Goal: Information Seeking & Learning: Learn about a topic

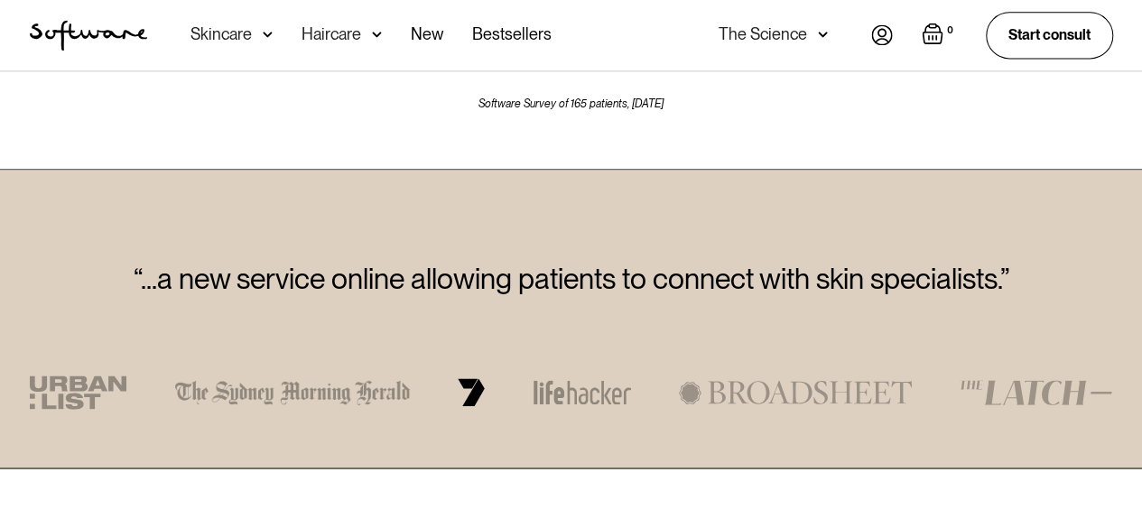
click at [255, 39] on div "Skincare" at bounding box center [231, 35] width 82 height 70
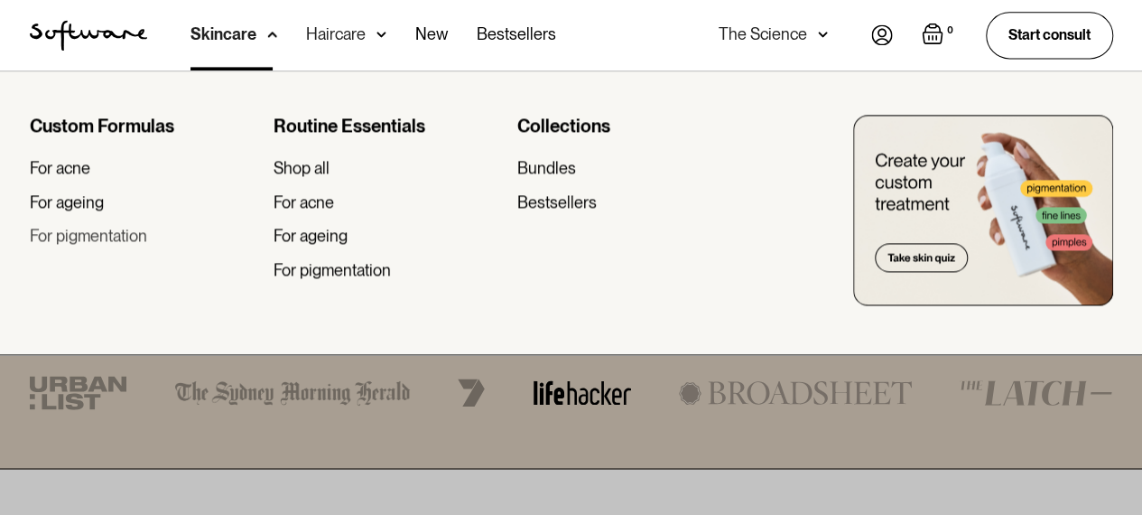
click at [120, 233] on div "For pigmentation" at bounding box center [88, 236] width 117 height 20
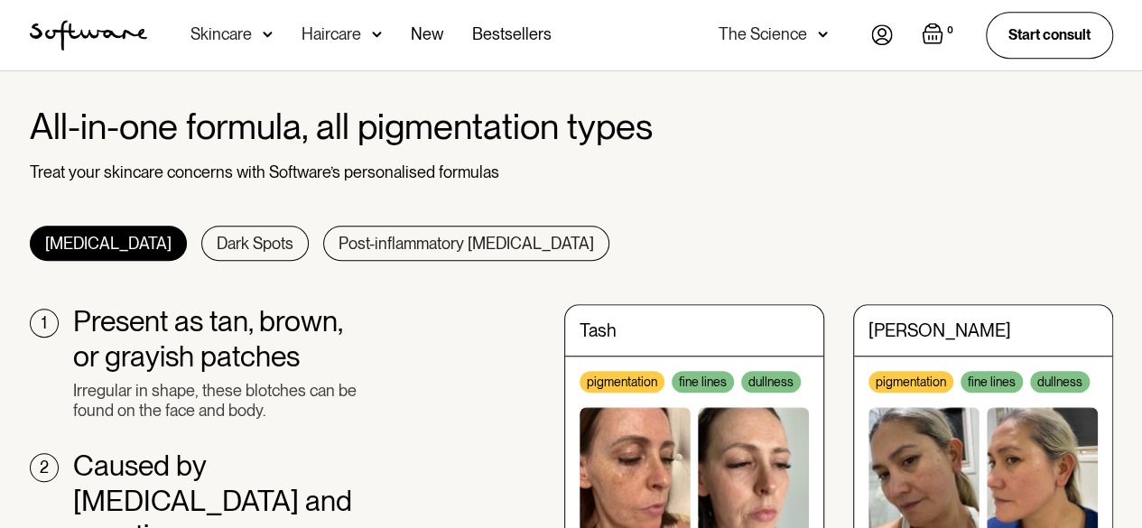
scroll to position [632, 0]
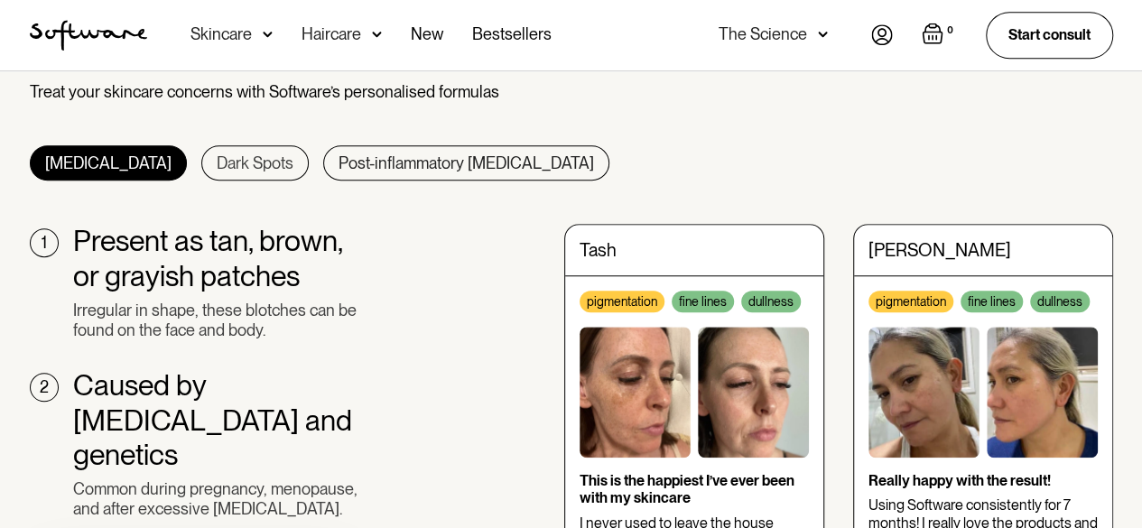
click at [217, 159] on div "Dark Spots" at bounding box center [255, 163] width 77 height 20
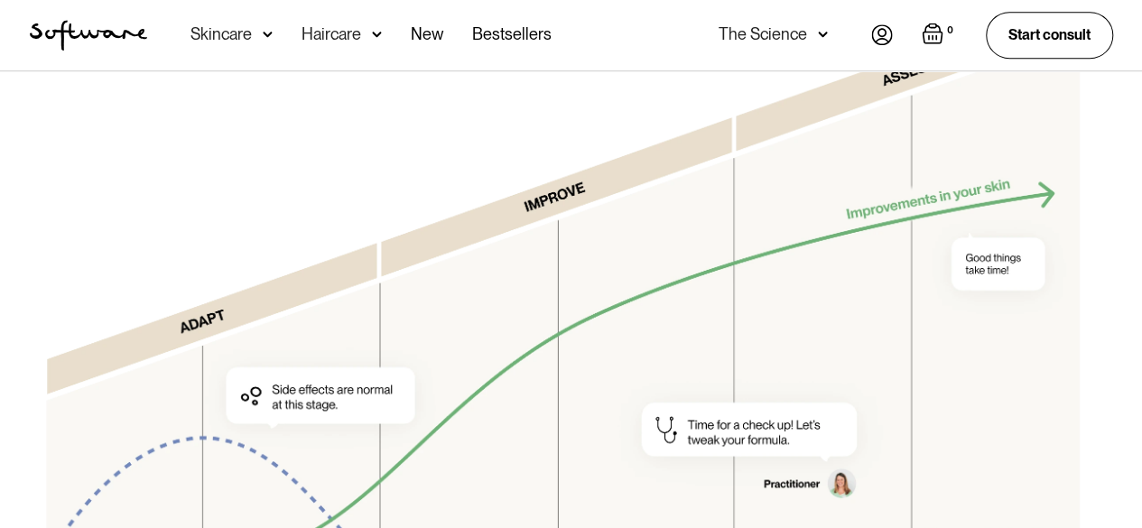
scroll to position [4424, 0]
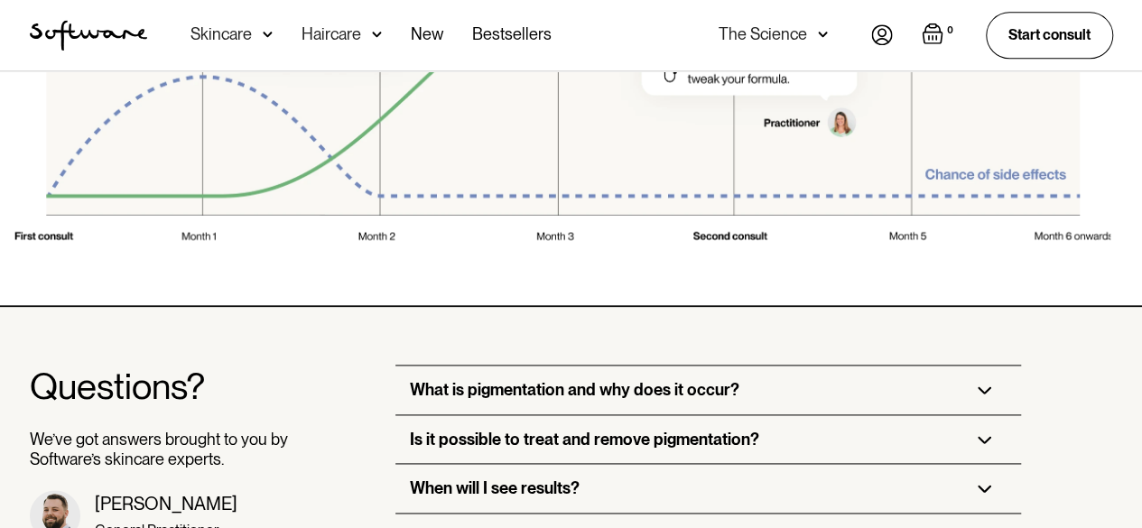
click at [664, 366] on div "What is pigmentation and why does it occur?" at bounding box center [708, 390] width 626 height 49
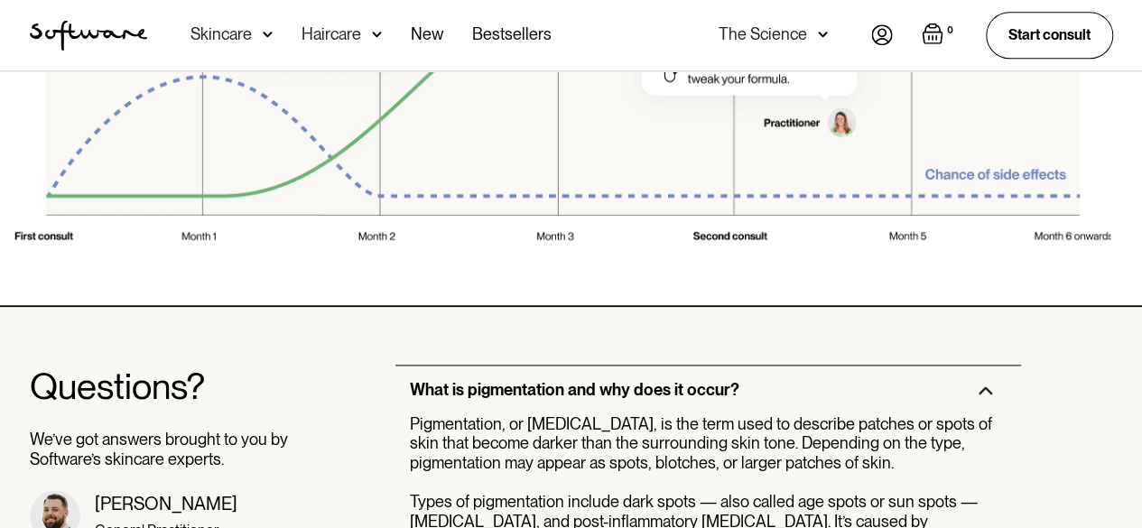
click at [664, 366] on div "What is pigmentation and why does it occur?" at bounding box center [708, 390] width 626 height 49
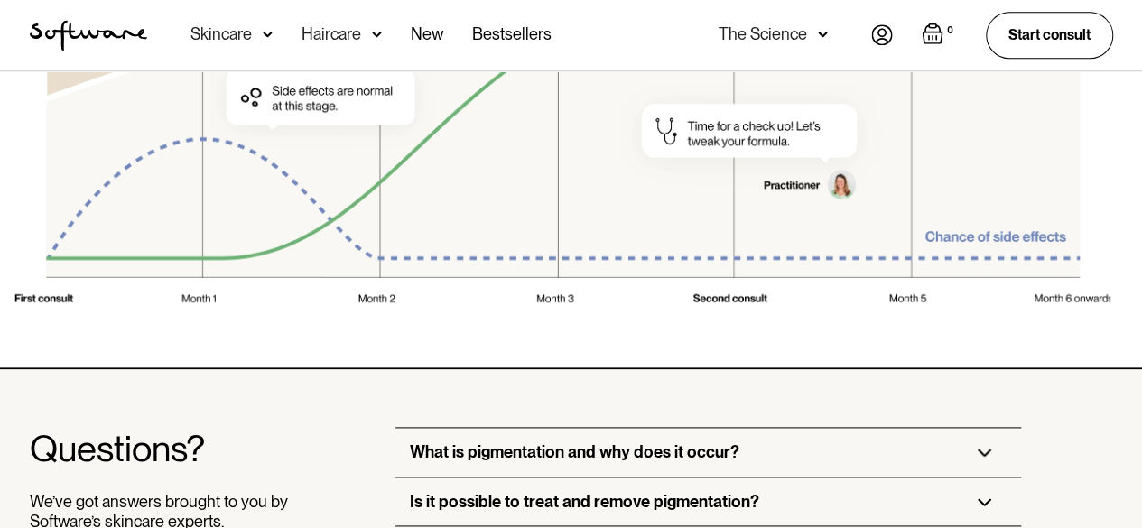
scroll to position [4334, 0]
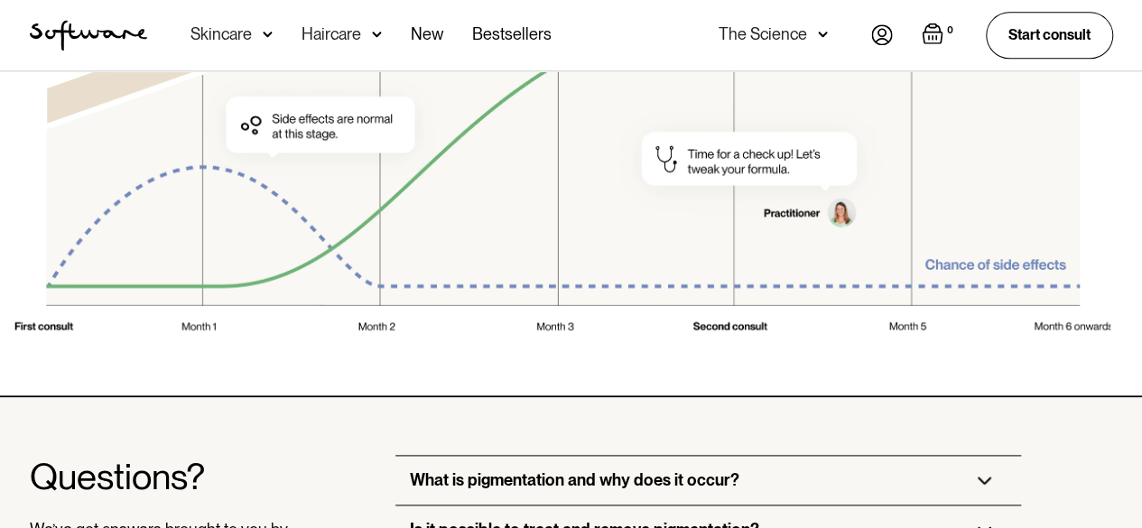
click at [677, 520] on div "Is it possible to treat and remove pigmentation?" at bounding box center [584, 530] width 349 height 20
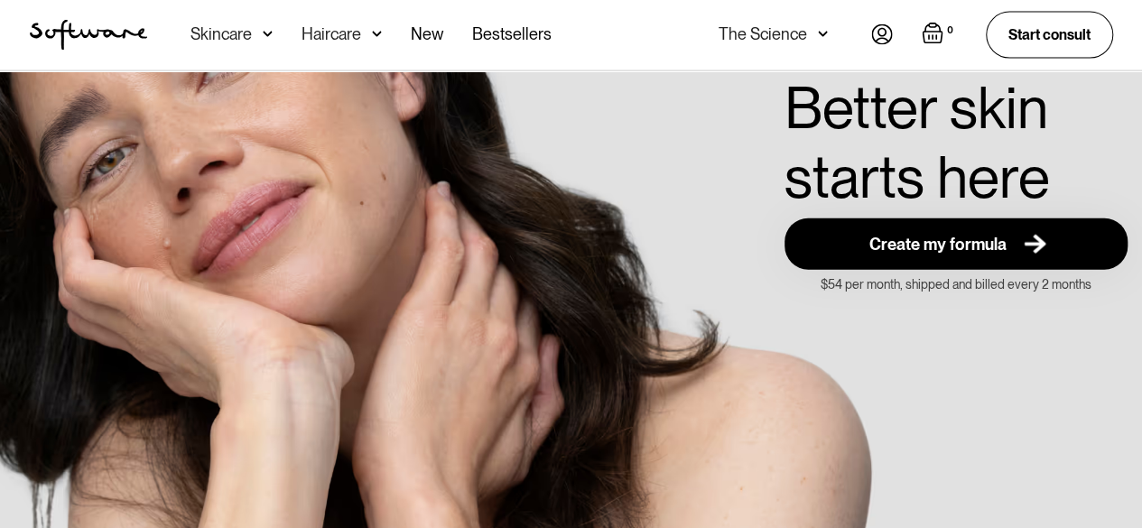
scroll to position [5507, 0]
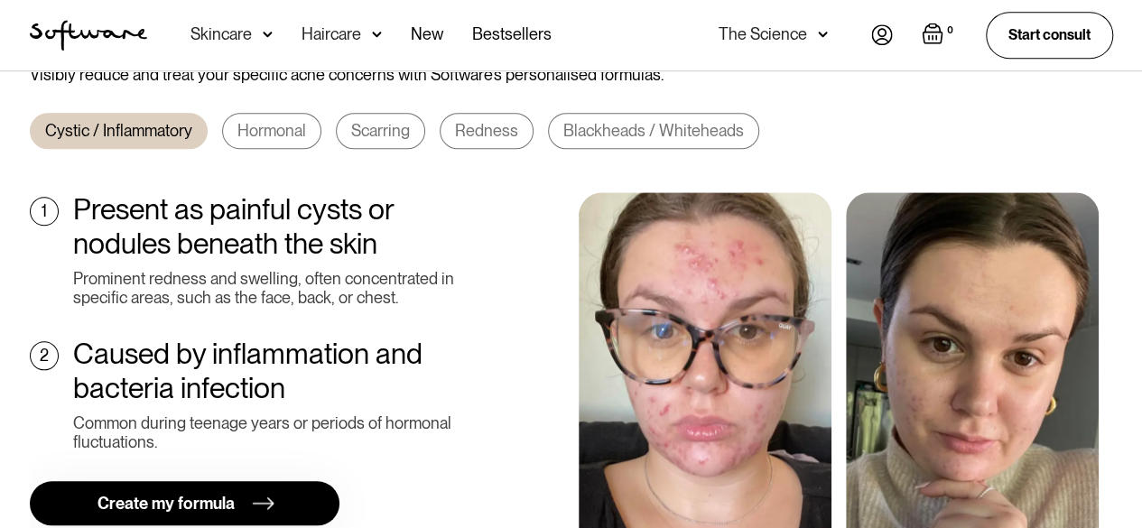
scroll to position [722, 0]
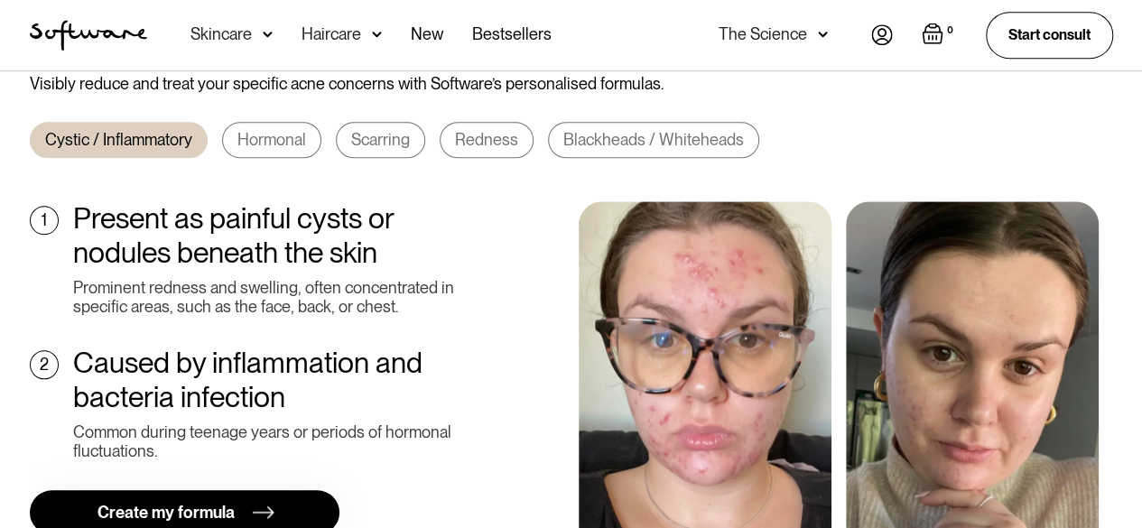
click at [256, 130] on link "Hormonal" at bounding box center [271, 140] width 99 height 36
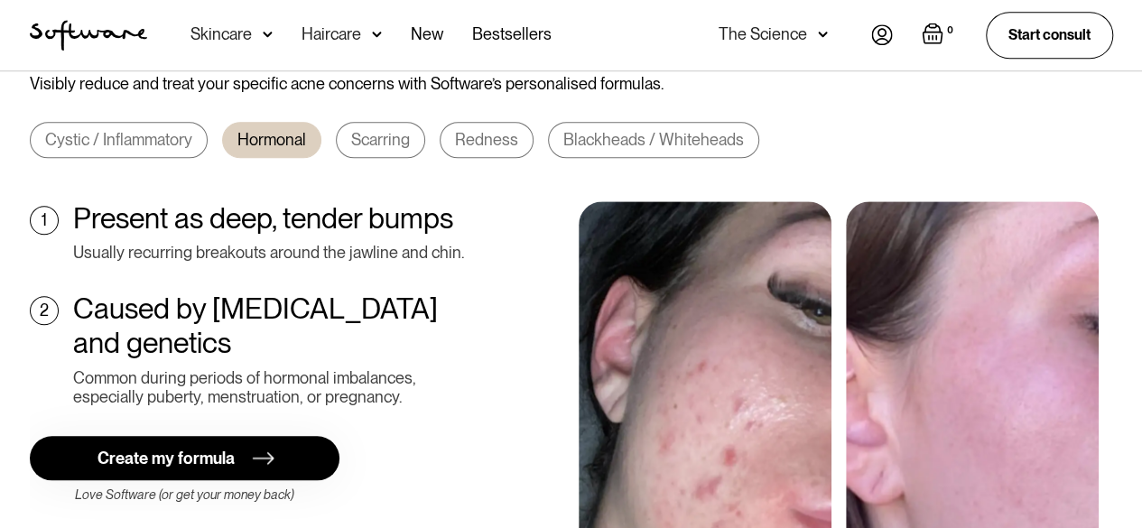
click at [372, 130] on div "Scarring" at bounding box center [380, 140] width 59 height 20
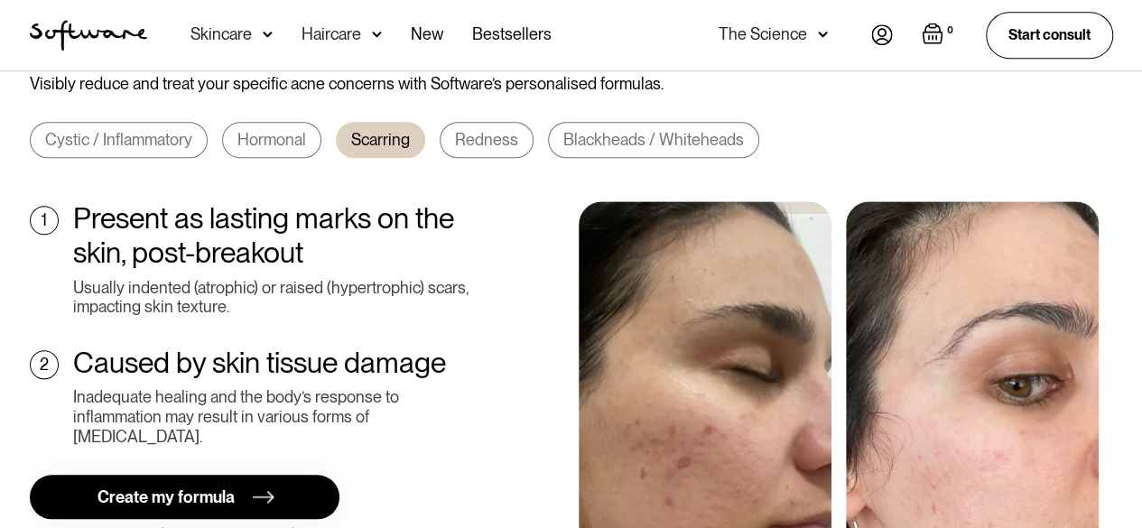
click at [527, 125] on div "Cystic / Inflammatory Hormonal Scarring Redness Blackheads / Whiteheads" at bounding box center [571, 140] width 1083 height 36
click at [646, 130] on div "Blackheads / Whiteheads" at bounding box center [653, 140] width 181 height 20
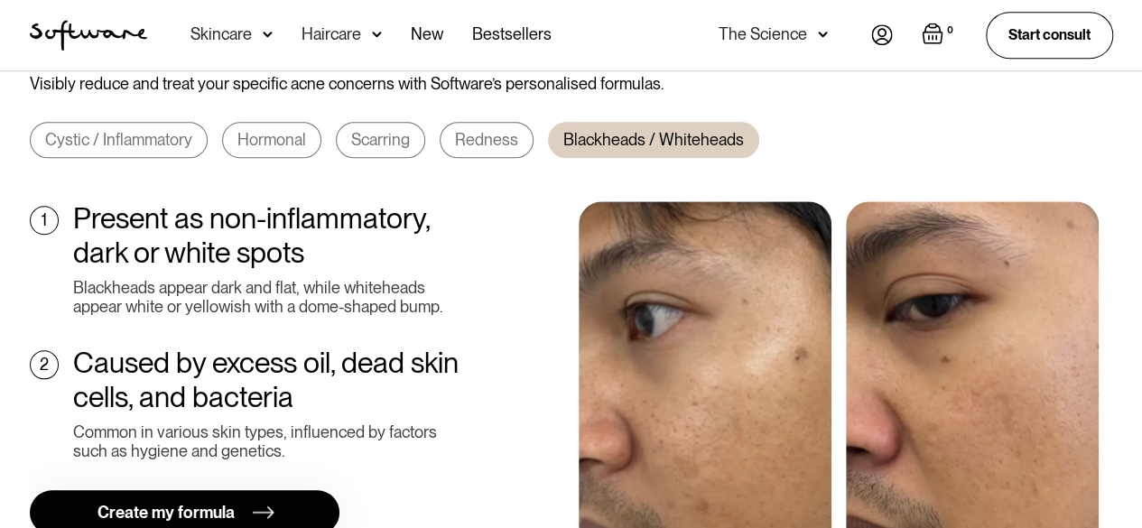
click at [473, 130] on div "Redness" at bounding box center [486, 140] width 63 height 20
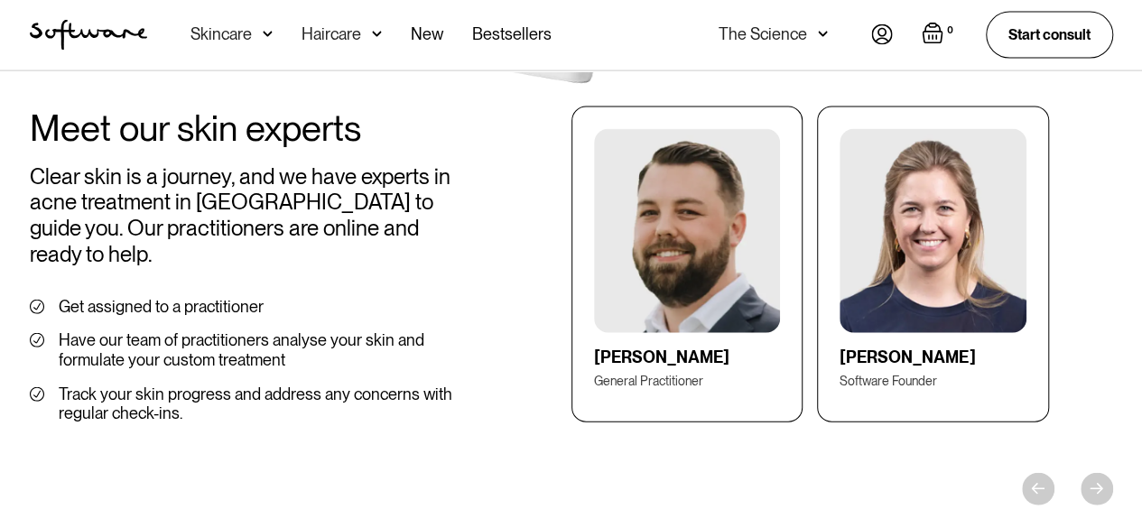
scroll to position [2257, 0]
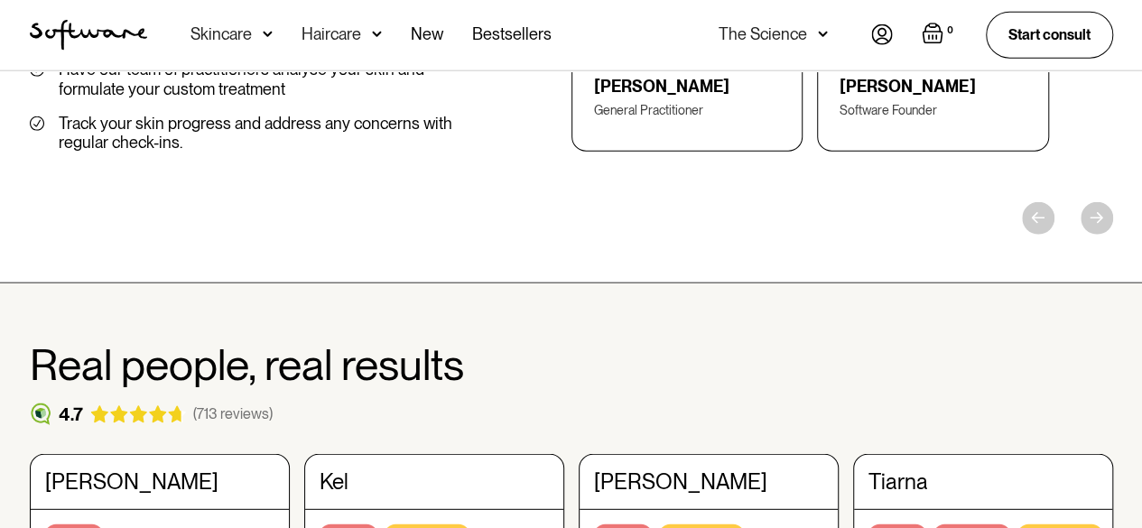
click at [1086, 283] on div "Meet our skin experts Clear skin is a journey, and we have experts in acne trea…" at bounding box center [571, 31] width 1142 height 506
drag, startPoint x: 1091, startPoint y: 299, endPoint x: 1017, endPoint y: 295, distance: 74.1
click at [1091, 283] on div "Meet our skin experts Clear skin is a journey, and we have experts in acne trea…" at bounding box center [571, 31] width 1142 height 506
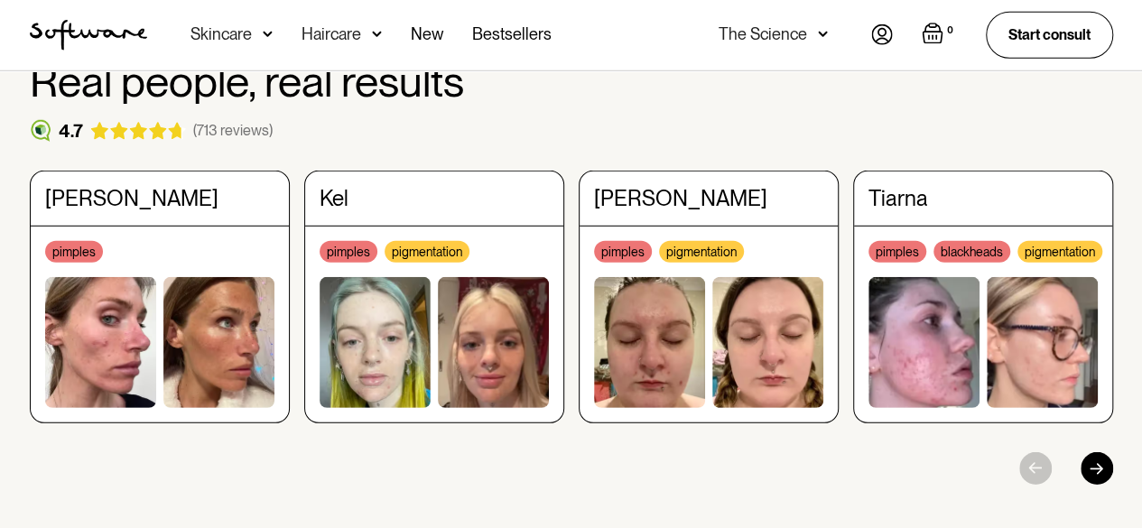
scroll to position [2618, 0]
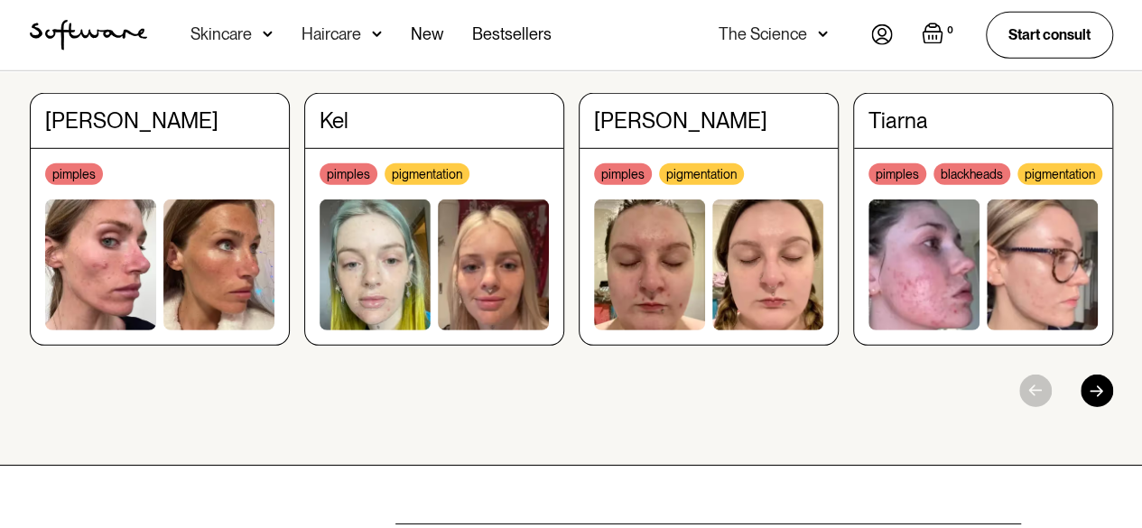
click at [247, 61] on div "(713 reviews)" at bounding box center [232, 52] width 79 height 17
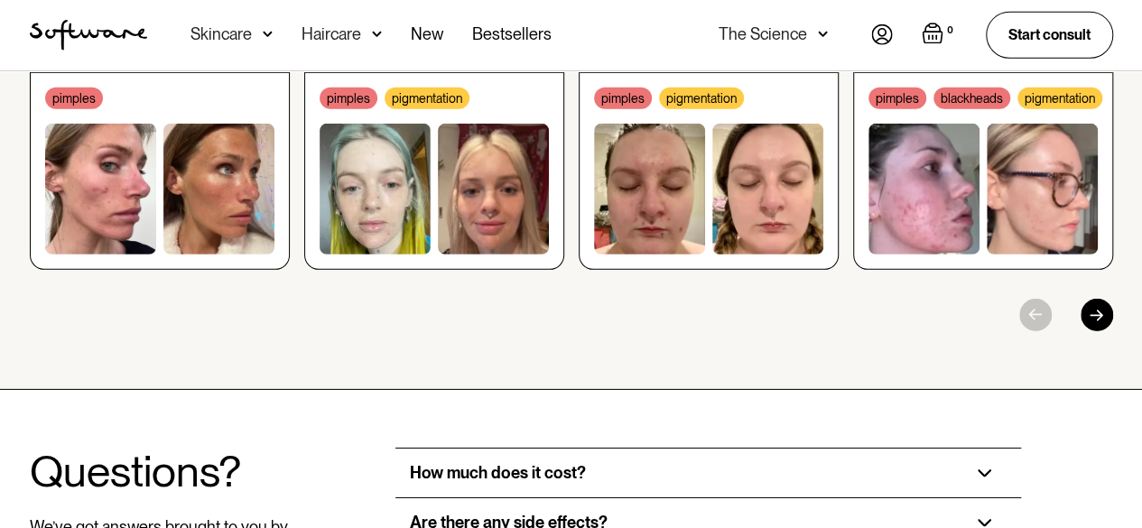
scroll to position [2799, 0]
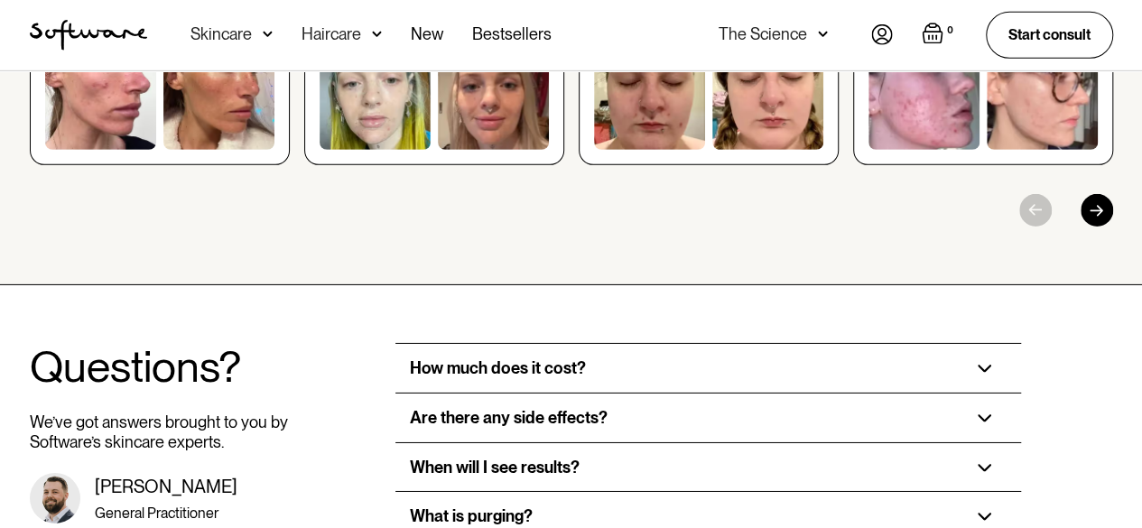
click at [1110, 227] on div at bounding box center [1097, 210] width 33 height 33
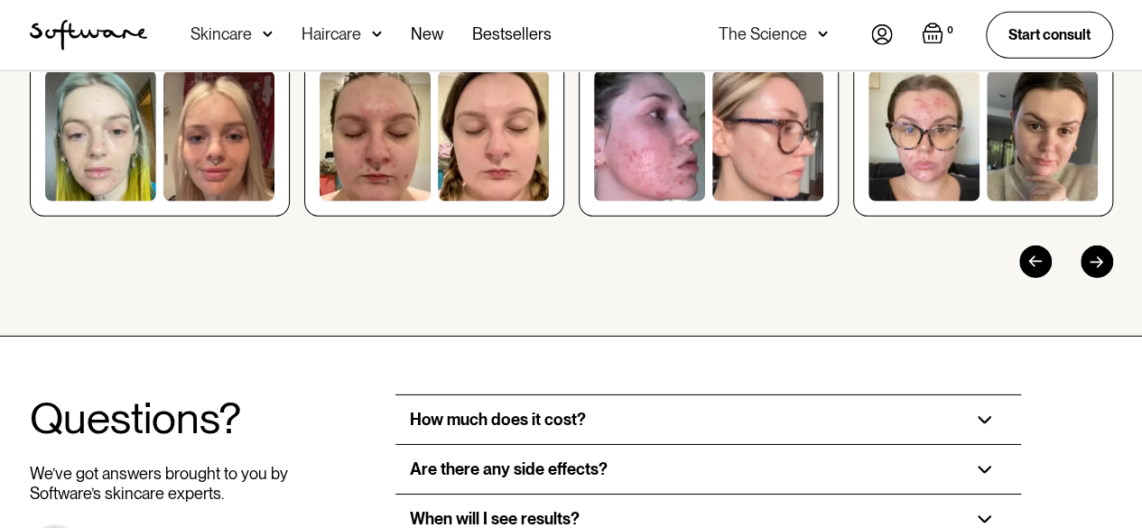
scroll to position [2709, 0]
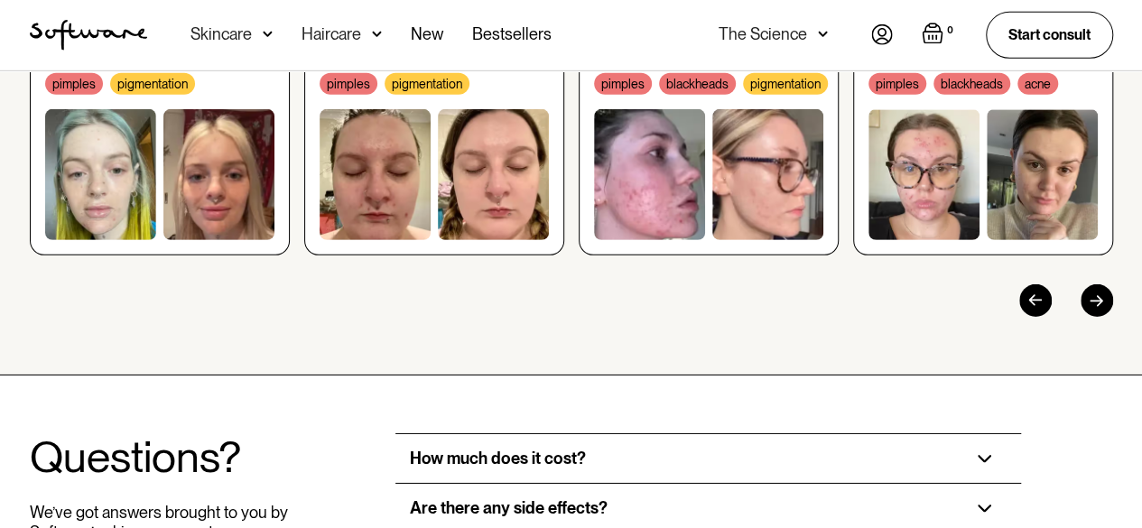
click at [1105, 317] on div at bounding box center [1097, 300] width 33 height 33
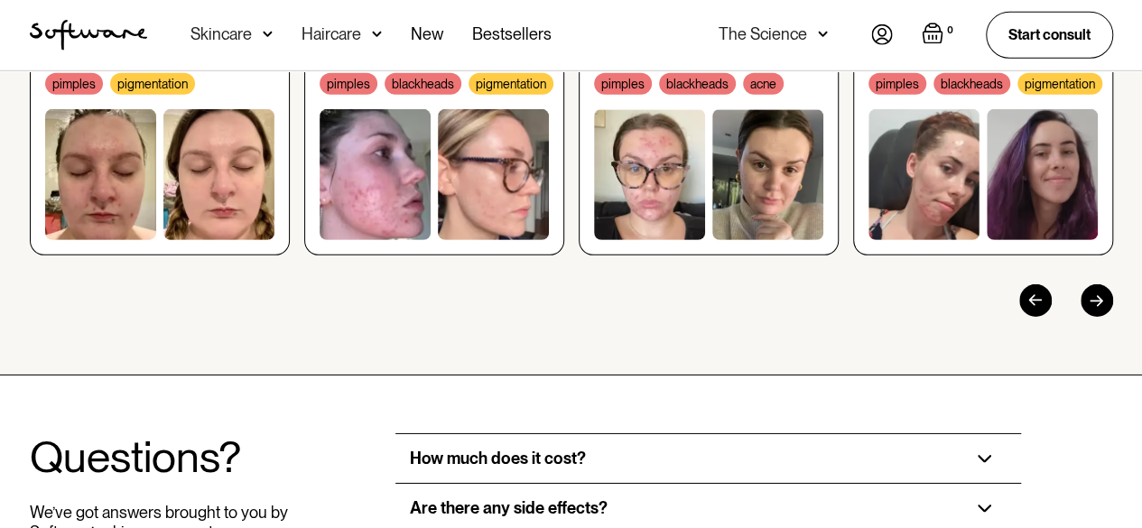
click at [1105, 317] on div at bounding box center [1097, 300] width 33 height 33
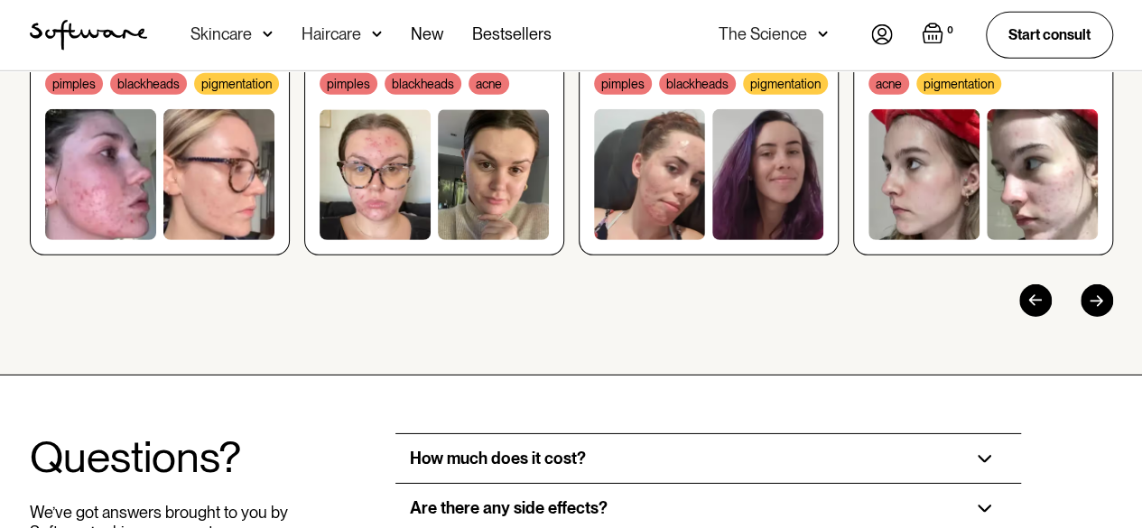
click at [1105, 317] on div at bounding box center [1097, 300] width 33 height 33
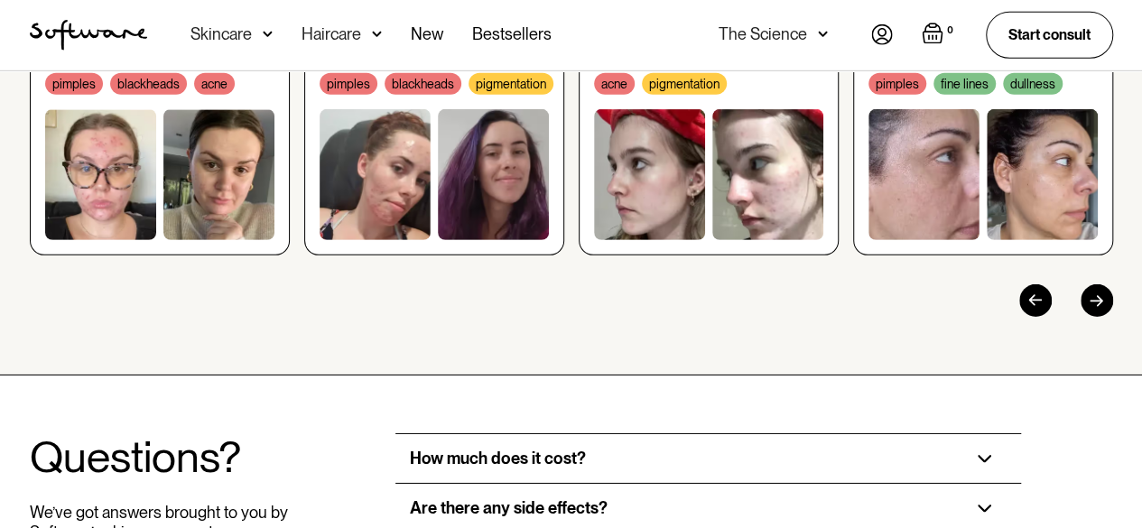
click at [1105, 317] on div at bounding box center [1097, 300] width 33 height 33
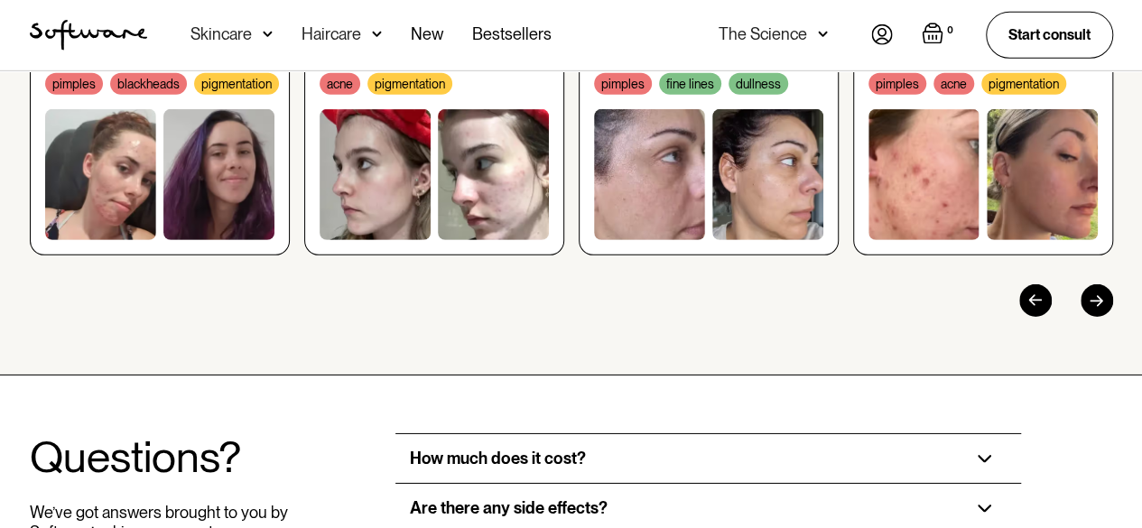
click at [1105, 317] on div at bounding box center [1097, 300] width 33 height 33
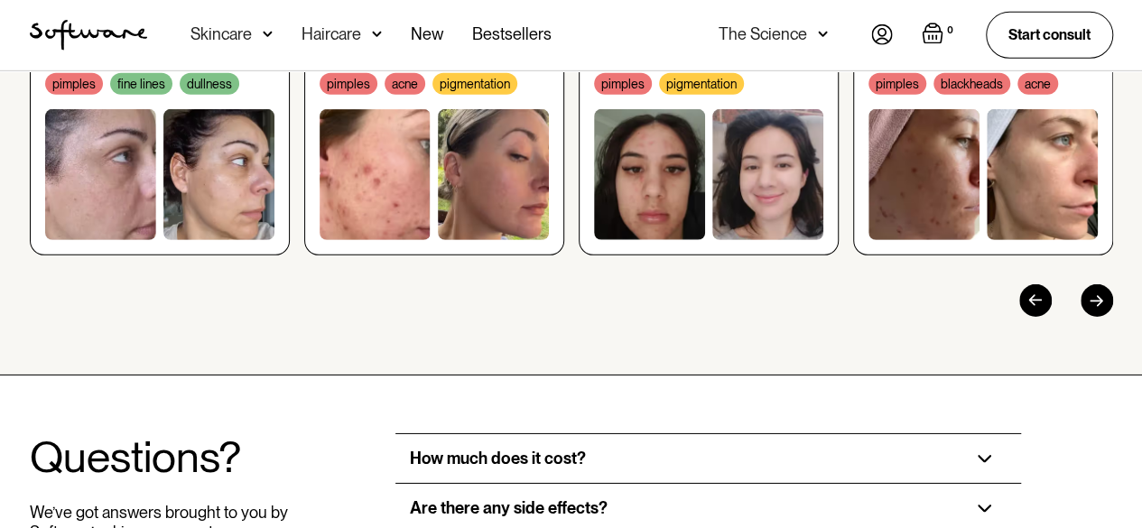
click at [1105, 317] on div at bounding box center [1097, 300] width 33 height 33
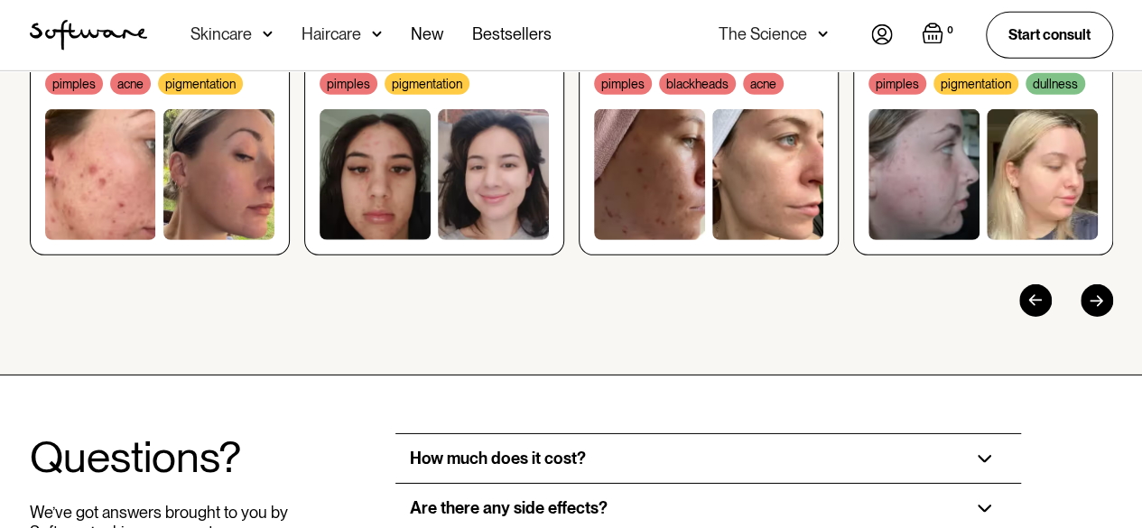
click at [1105, 317] on div at bounding box center [1097, 300] width 33 height 33
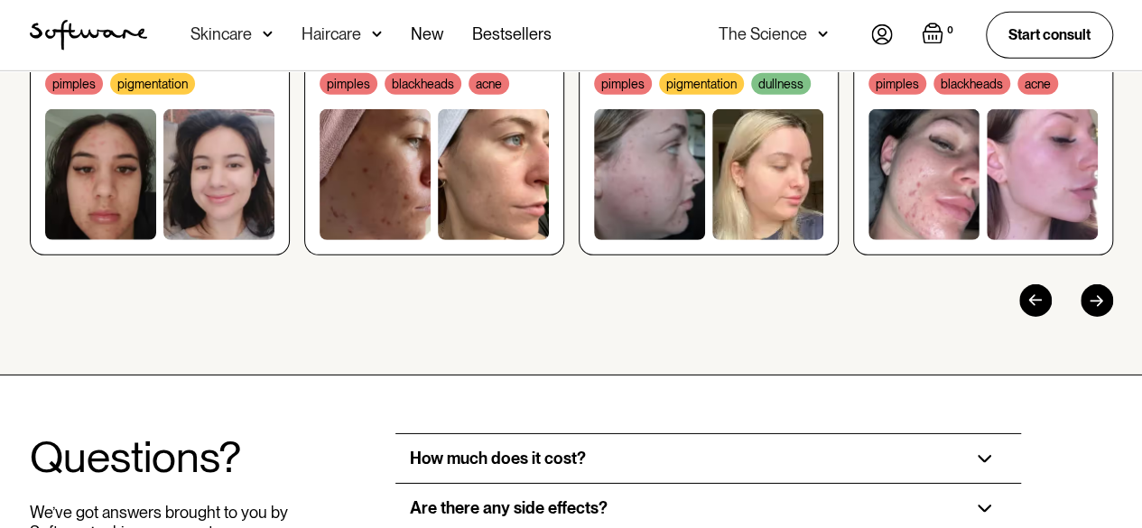
click at [1105, 317] on div at bounding box center [1097, 300] width 33 height 33
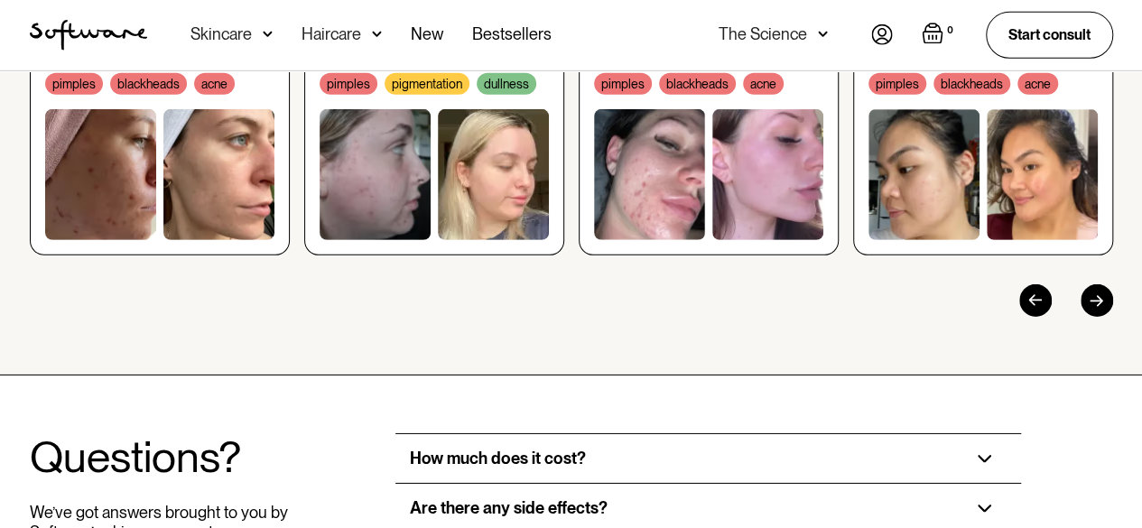
click at [1105, 317] on div at bounding box center [1097, 300] width 33 height 33
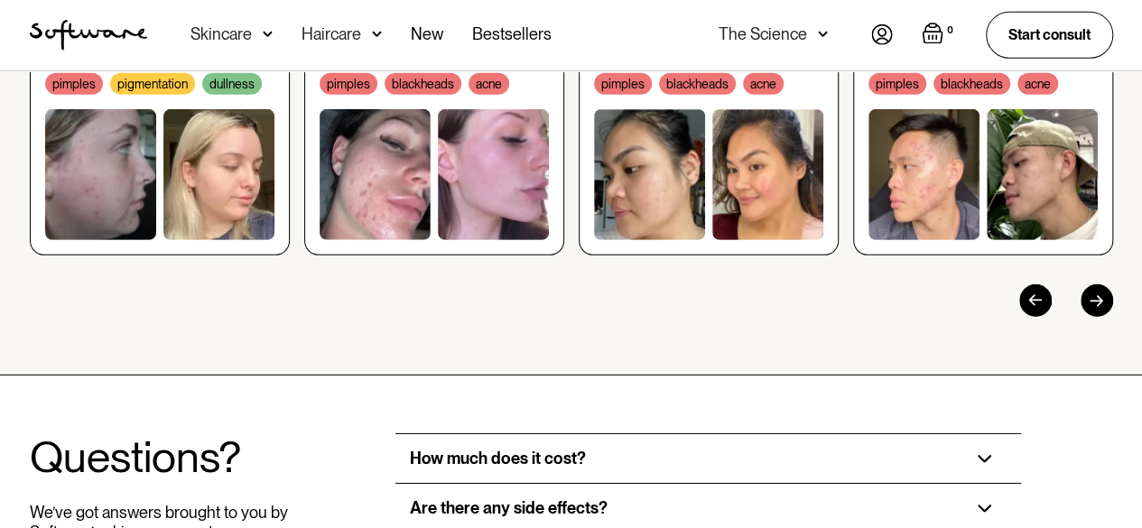
click at [1105, 317] on div at bounding box center [1097, 300] width 33 height 33
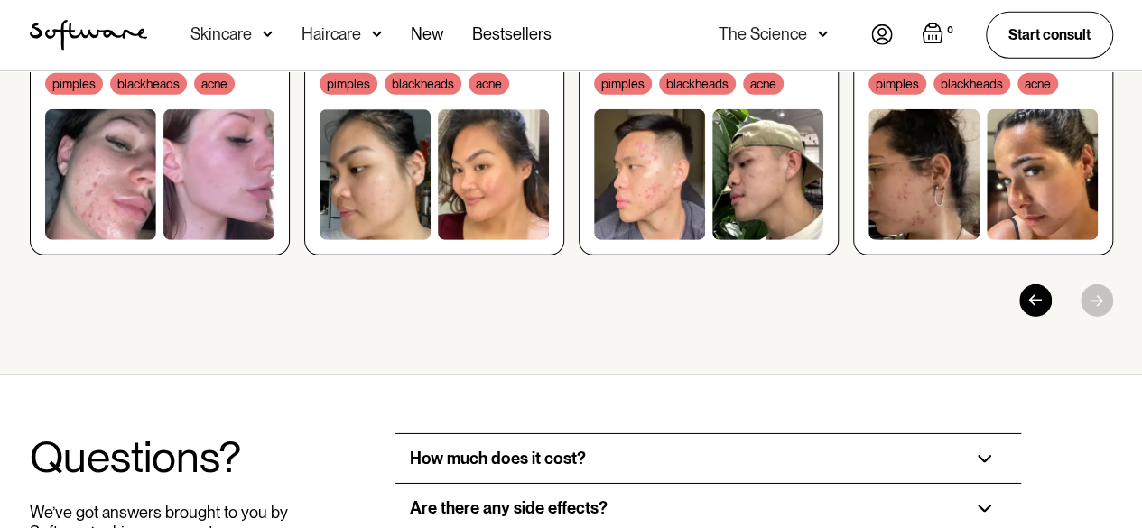
click at [1105, 317] on div at bounding box center [571, 300] width 1083 height 33
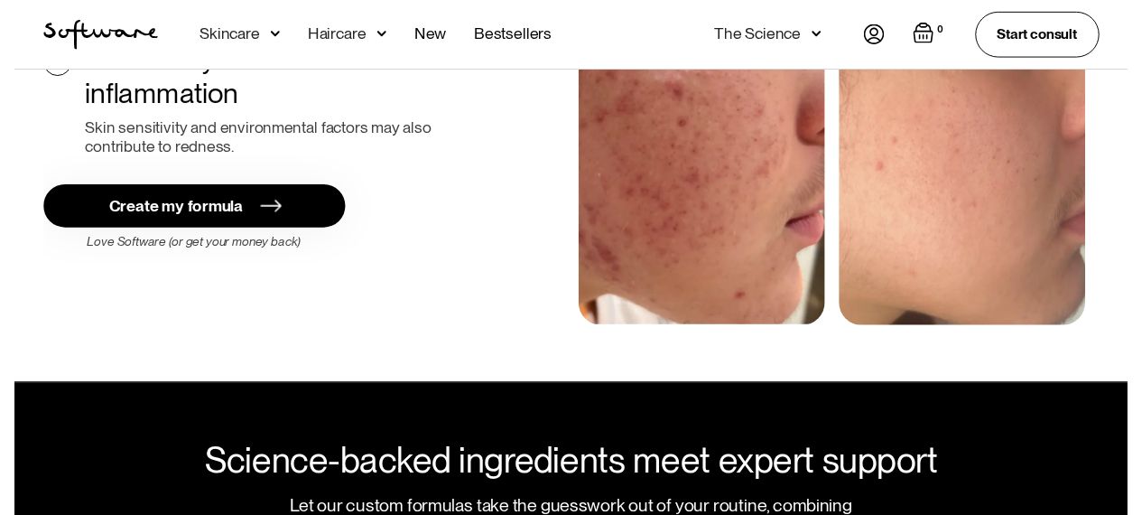
scroll to position [632, 0]
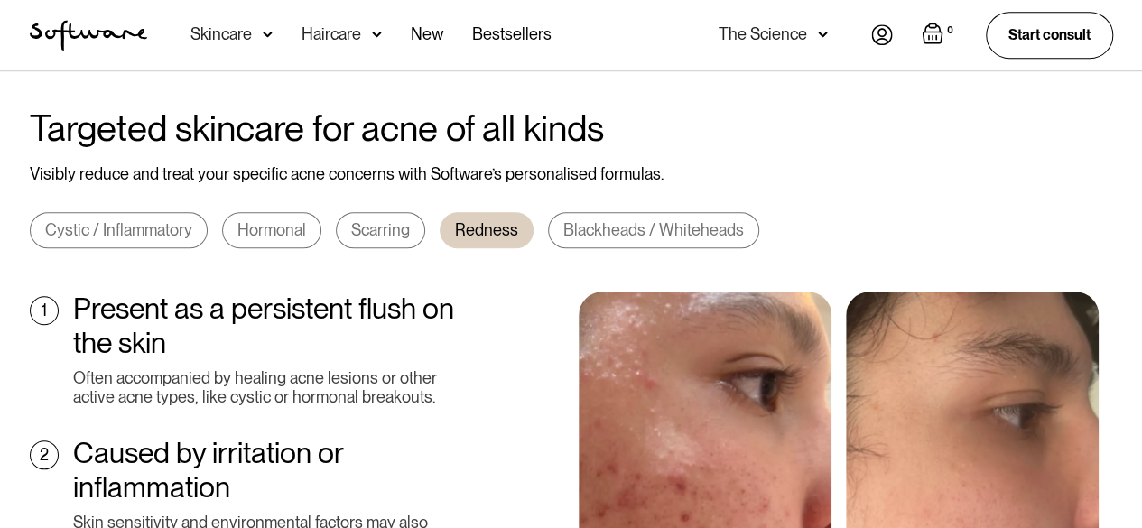
click at [818, 43] on div "The Science" at bounding box center [773, 35] width 109 height 70
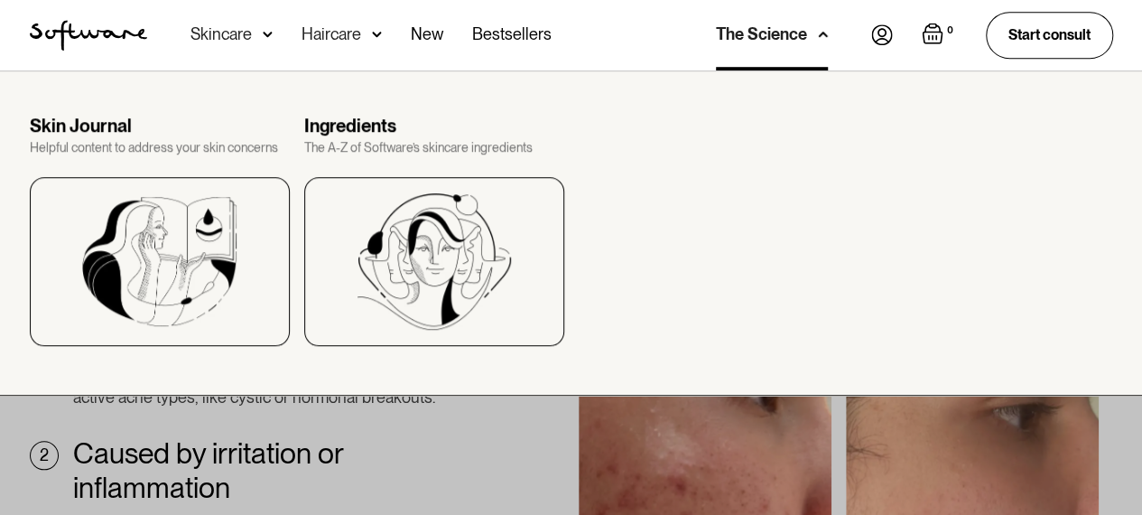
click at [804, 37] on div "The Science" at bounding box center [761, 34] width 91 height 18
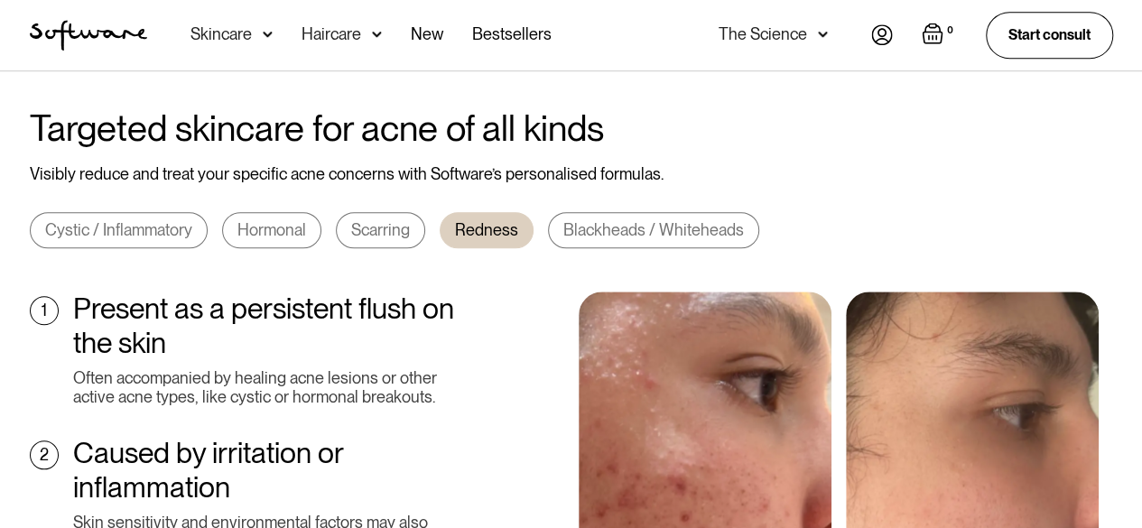
drag, startPoint x: 794, startPoint y: 39, endPoint x: 780, endPoint y: 41, distance: 14.6
click at [794, 39] on div "The Science" at bounding box center [763, 34] width 88 height 18
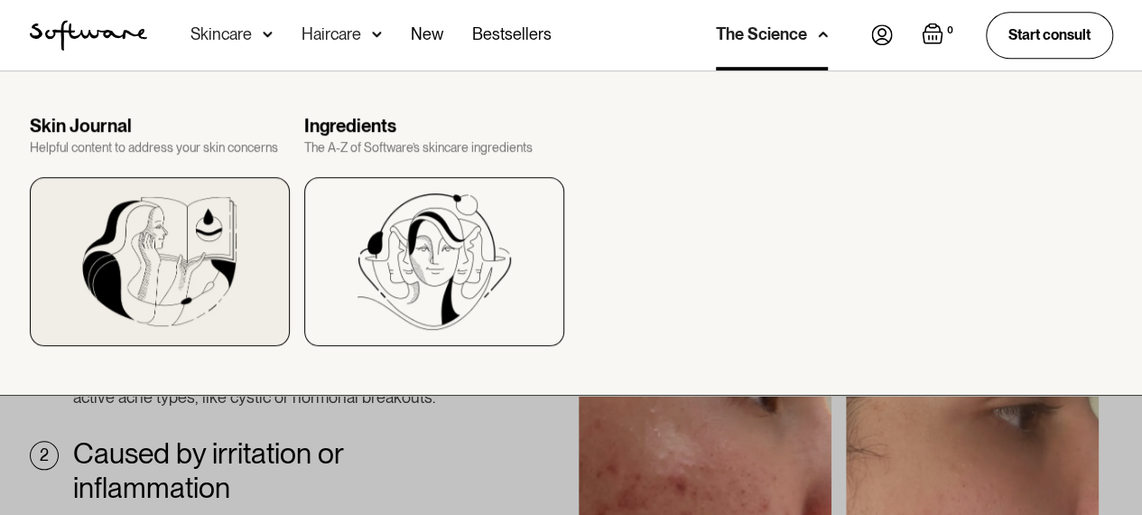
click at [213, 239] on img at bounding box center [159, 261] width 155 height 129
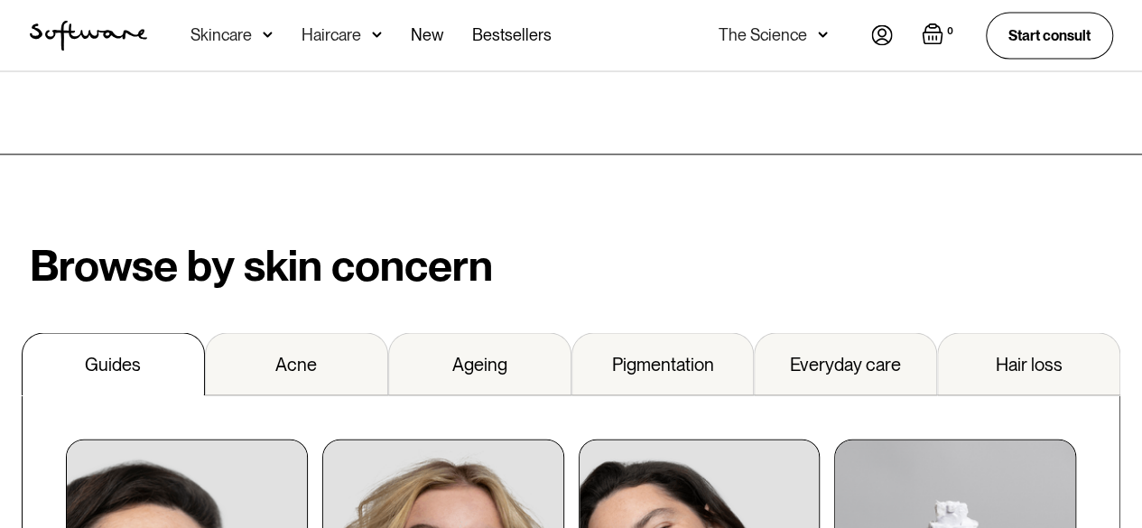
scroll to position [1715, 0]
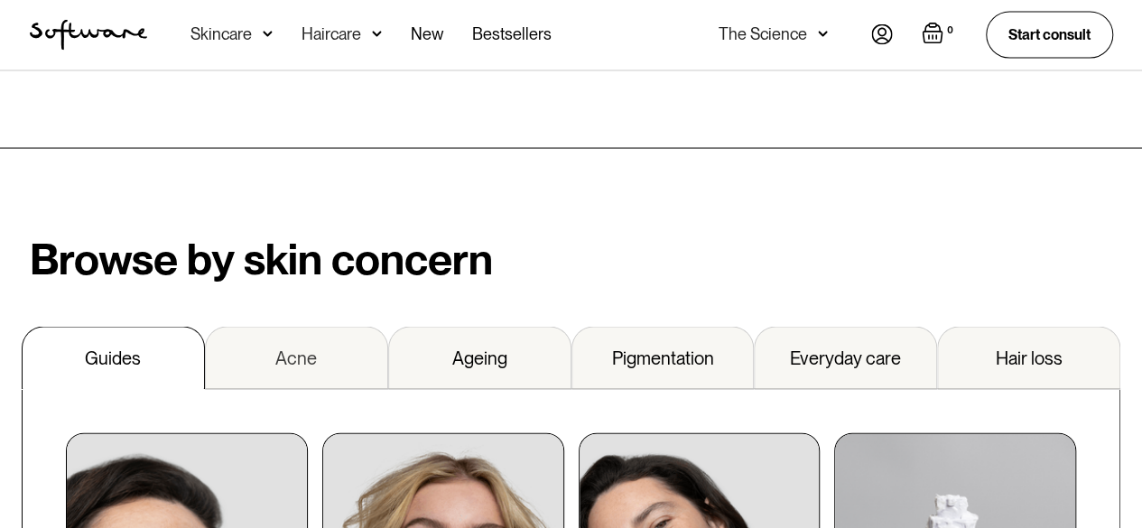
click at [305, 348] on div "Acne" at bounding box center [296, 359] width 42 height 22
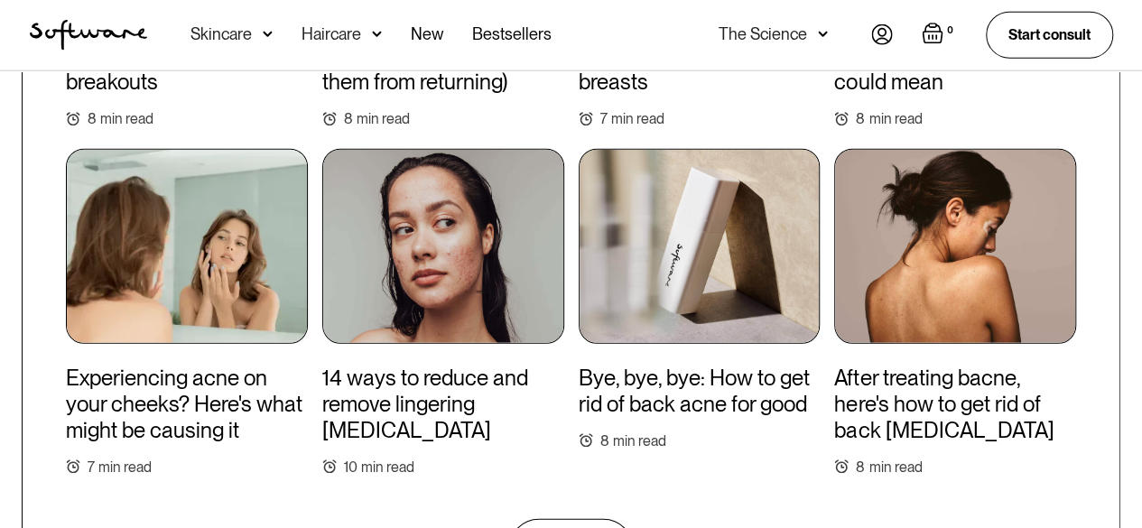
scroll to position [2438, 0]
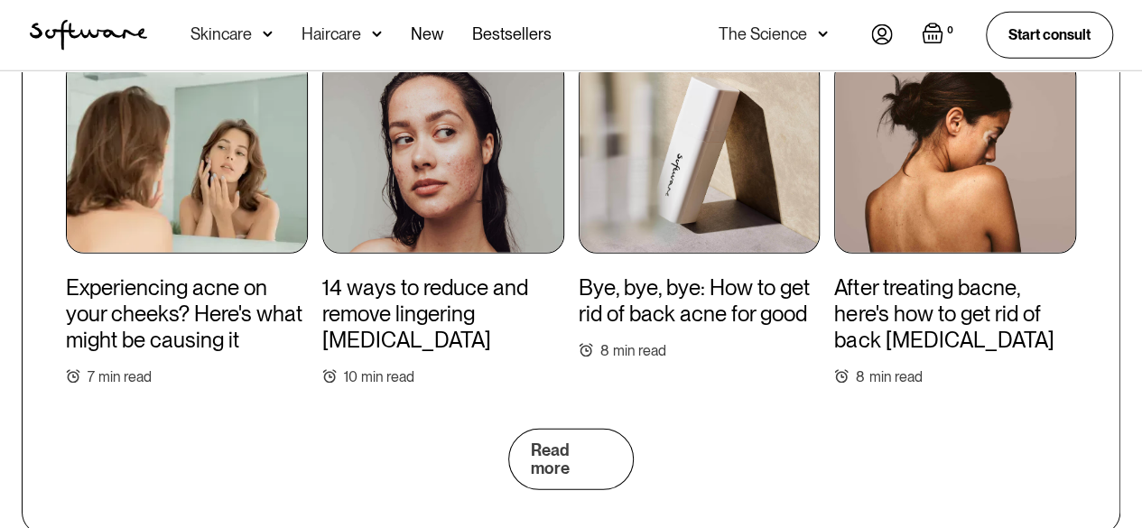
click at [623, 429] on link "Read more" at bounding box center [570, 459] width 125 height 61
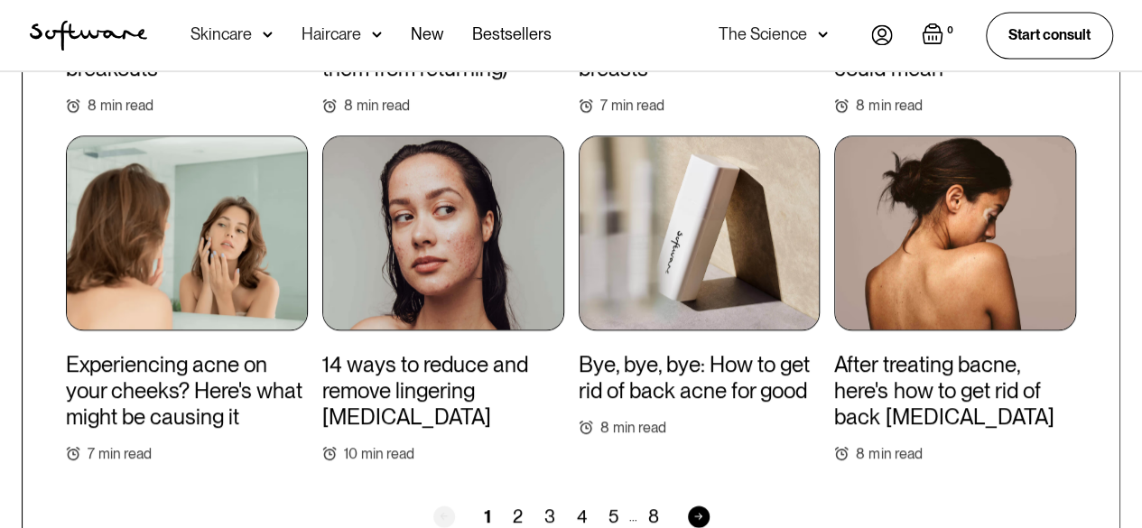
scroll to position [1806, 0]
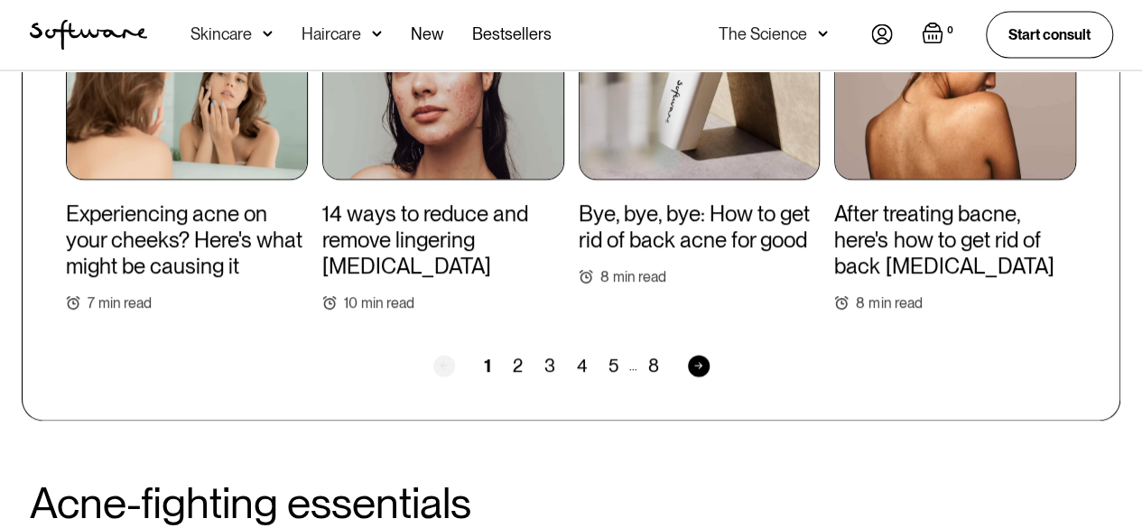
click at [520, 366] on div "2" at bounding box center [518, 367] width 32 height 22
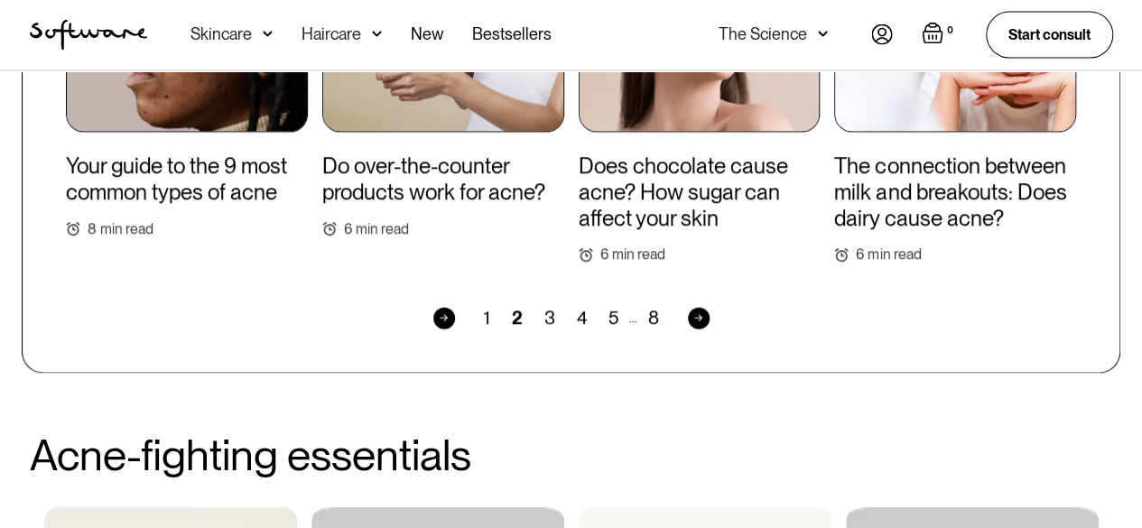
scroll to position [1962, 0]
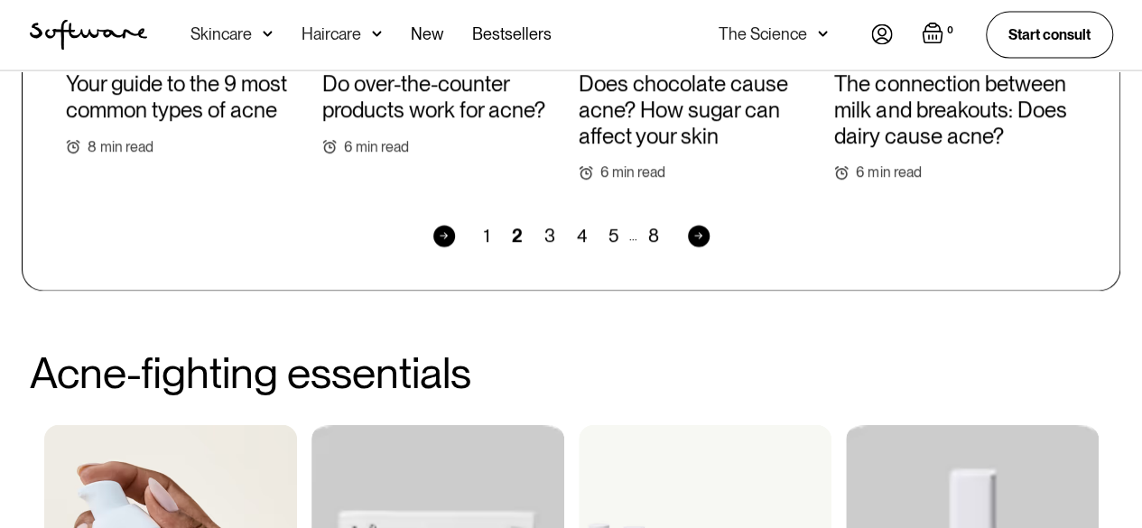
click at [547, 237] on div "3" at bounding box center [550, 237] width 33 height 22
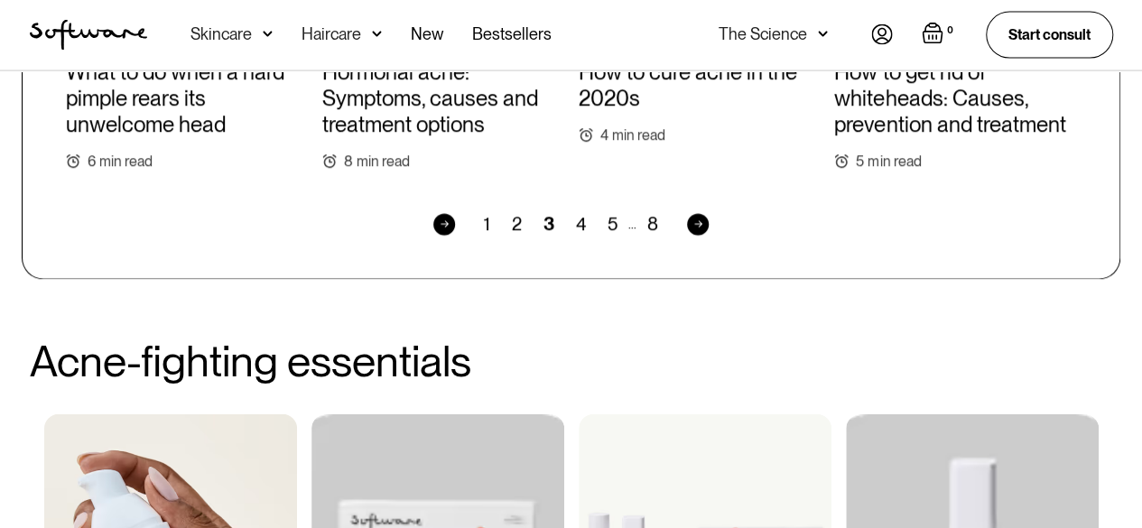
scroll to position [1970, 0]
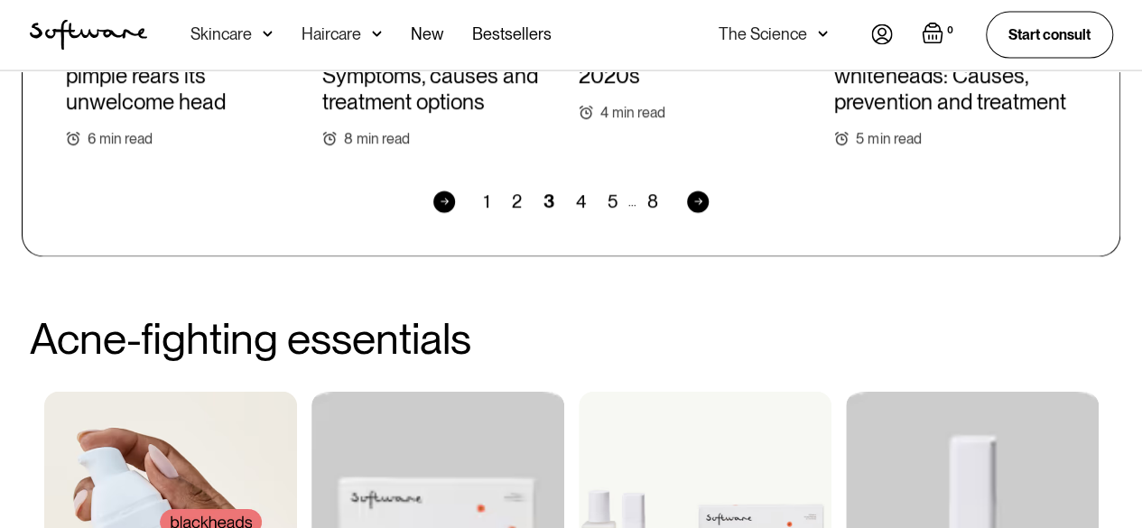
click at [575, 191] on div "4" at bounding box center [581, 202] width 32 height 22
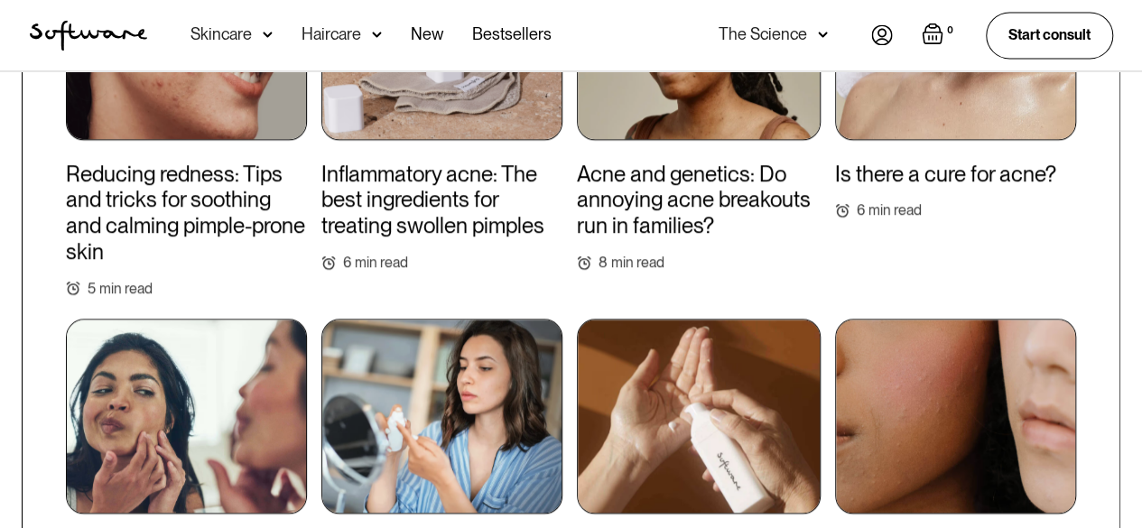
scroll to position [1593, 0]
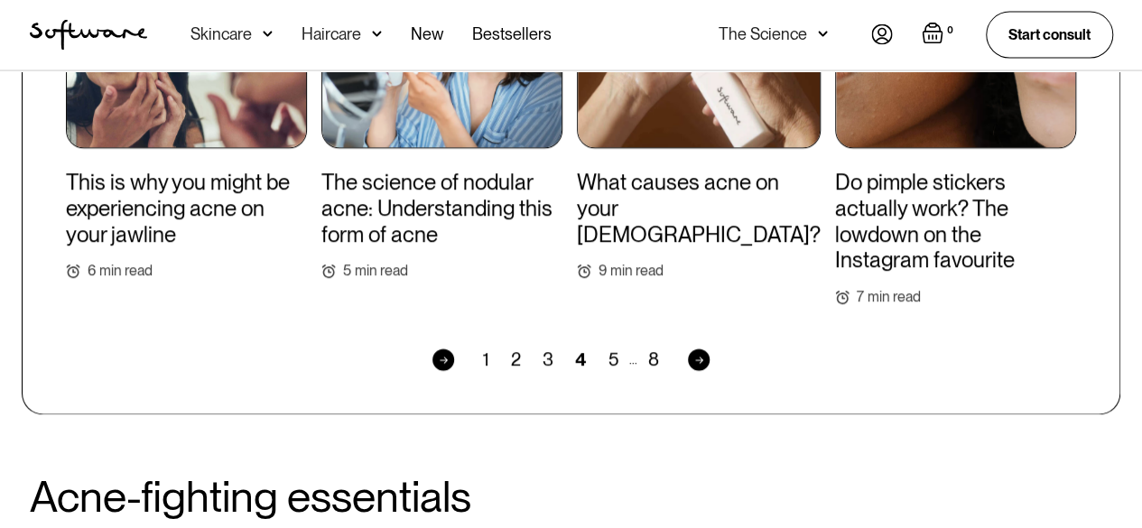
click at [614, 364] on div "5" at bounding box center [614, 360] width 32 height 22
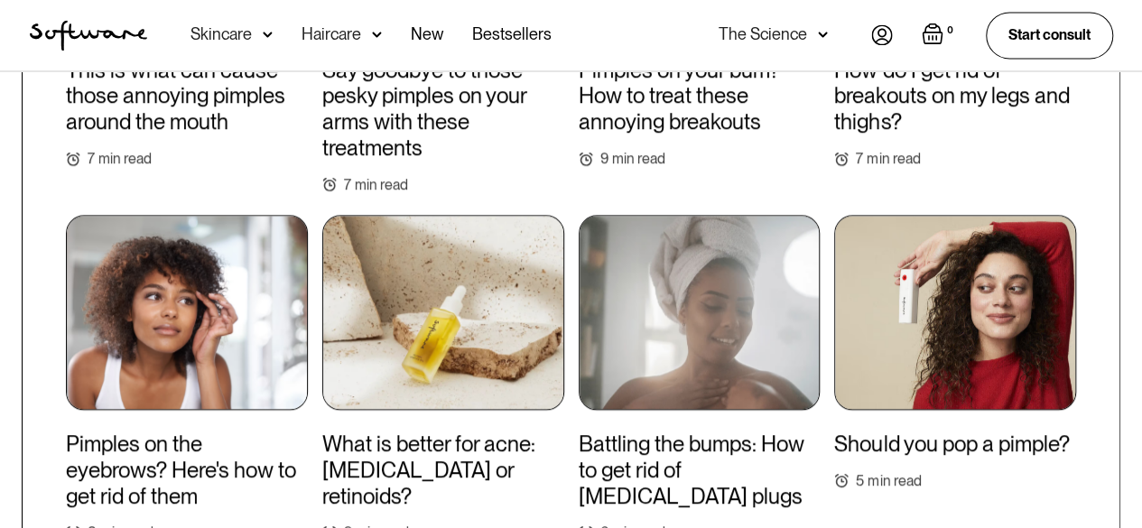
scroll to position [1708, 0]
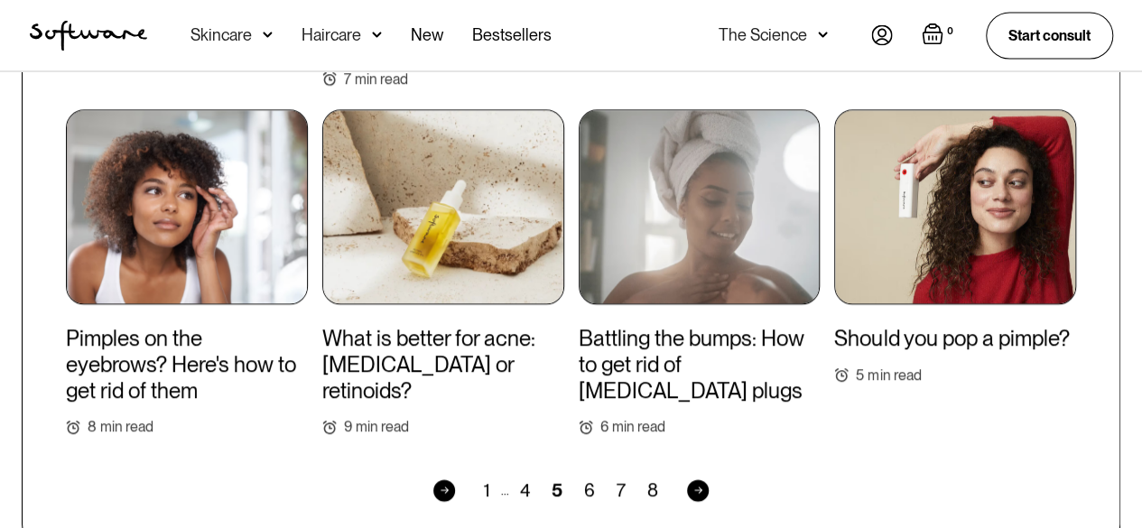
click at [583, 487] on div "6" at bounding box center [589, 490] width 33 height 22
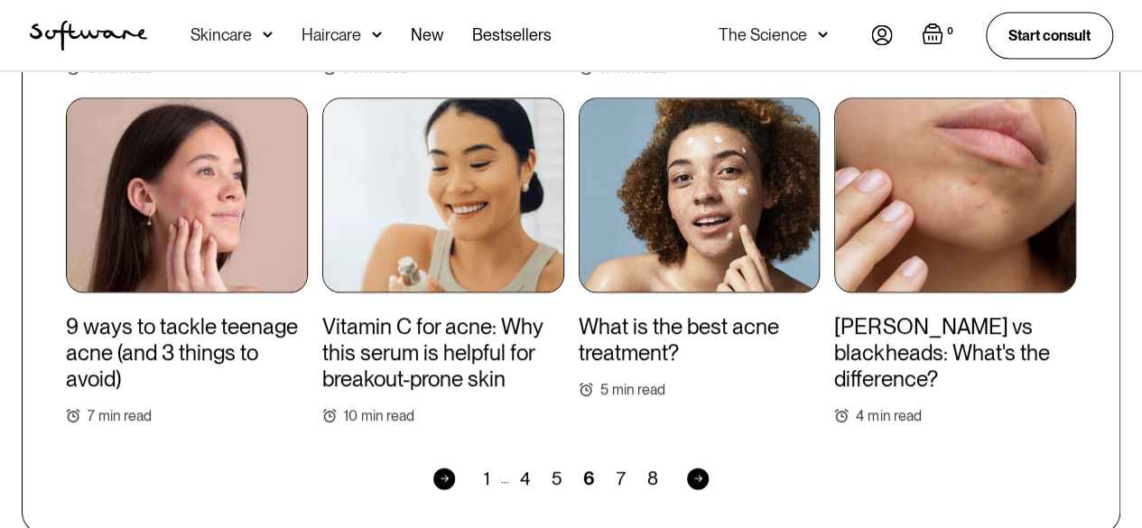
scroll to position [1789, 0]
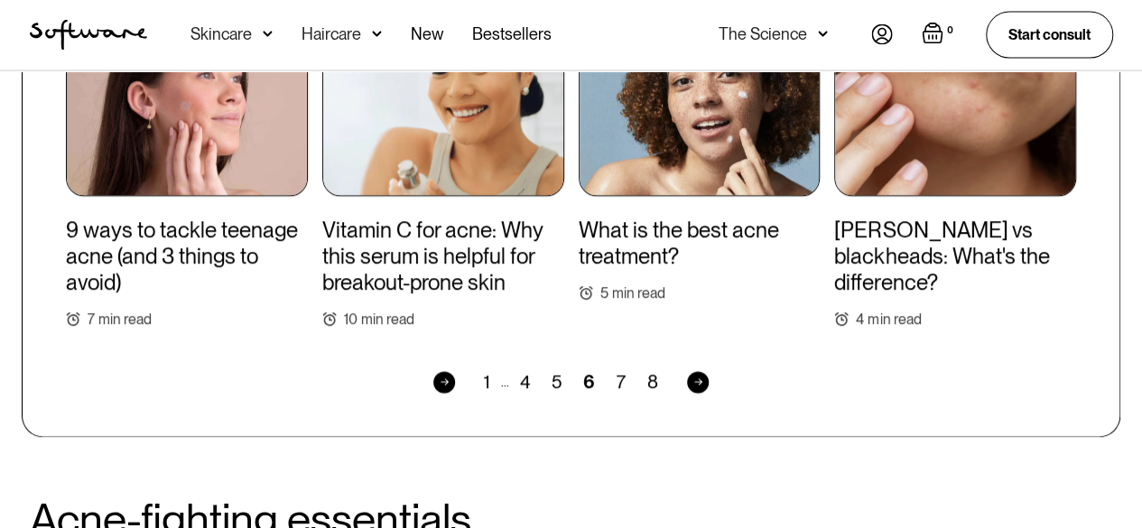
click at [618, 378] on div "7" at bounding box center [621, 383] width 31 height 22
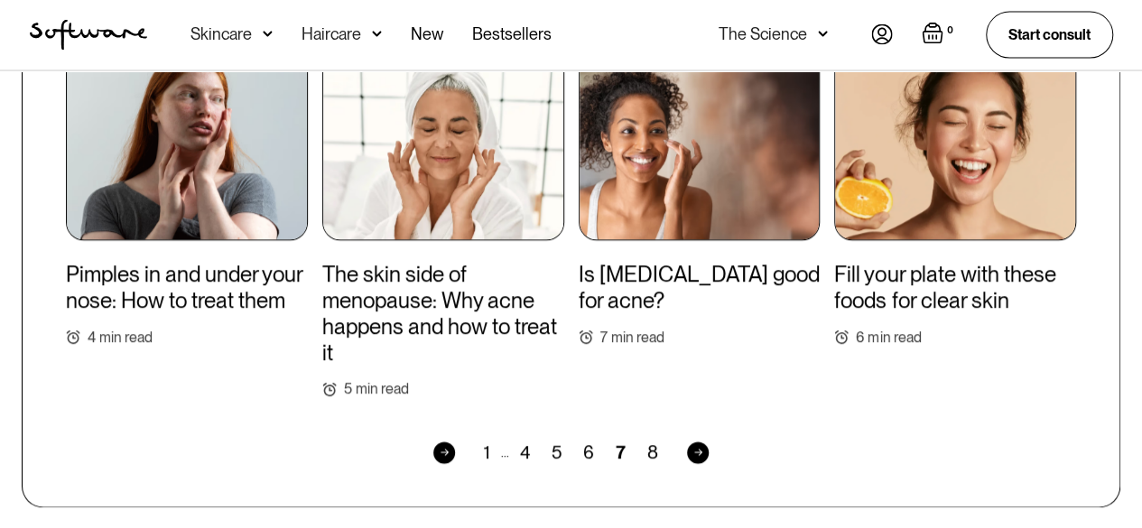
scroll to position [1872, 0]
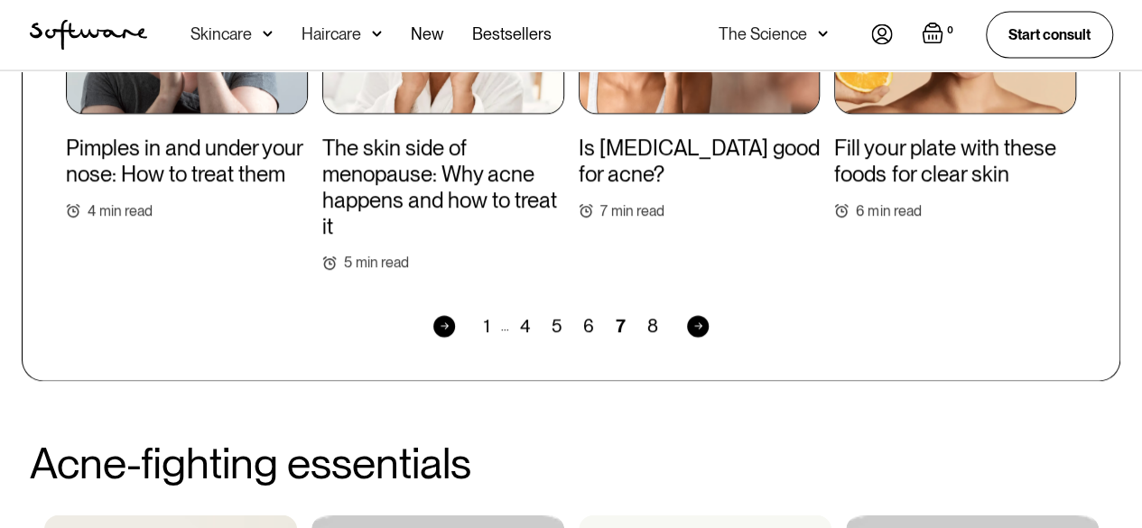
click at [660, 327] on div "8" at bounding box center [653, 327] width 33 height 22
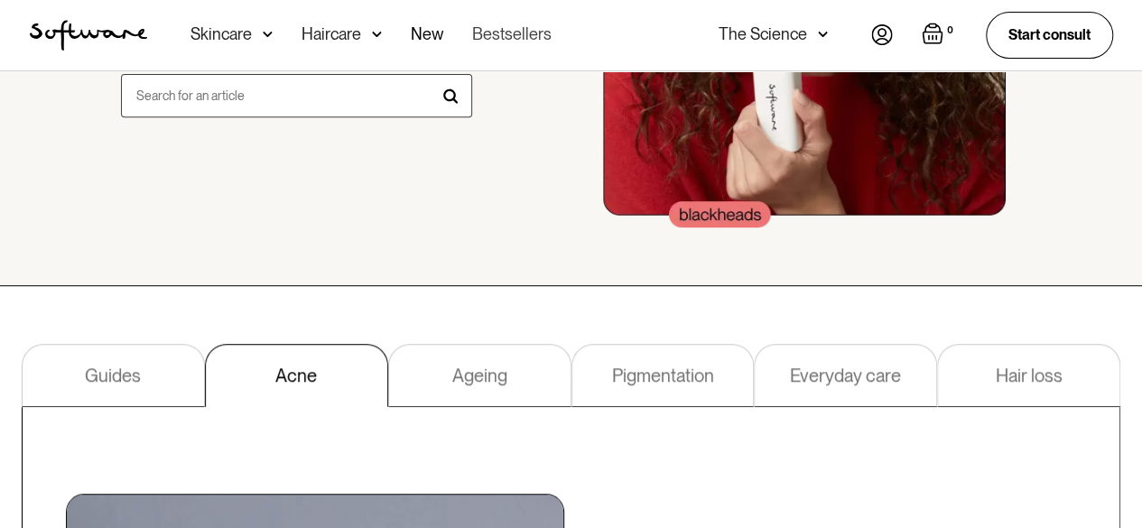
scroll to position [345, 0]
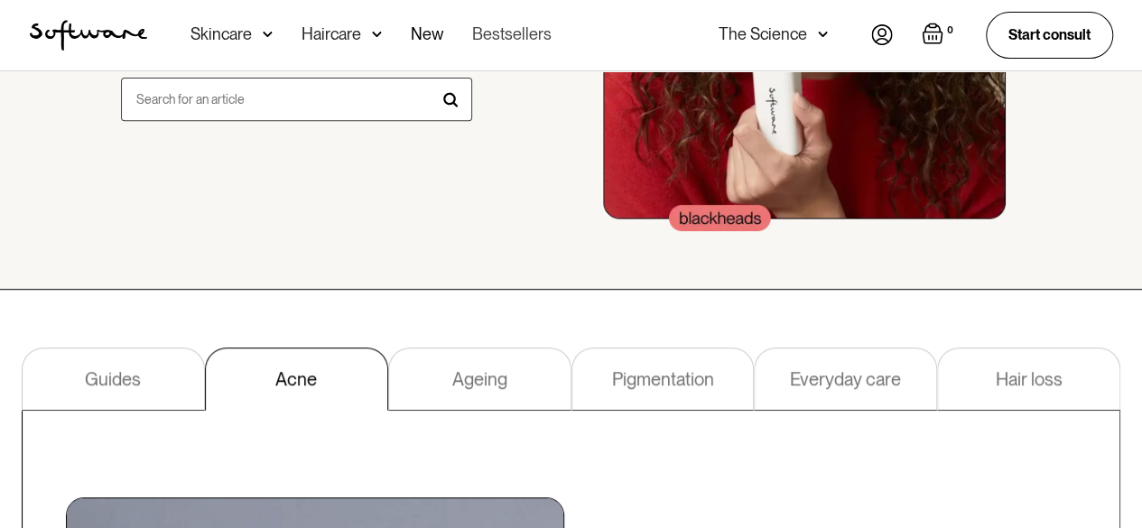
click at [514, 35] on link "Bestsellers" at bounding box center [511, 35] width 79 height 70
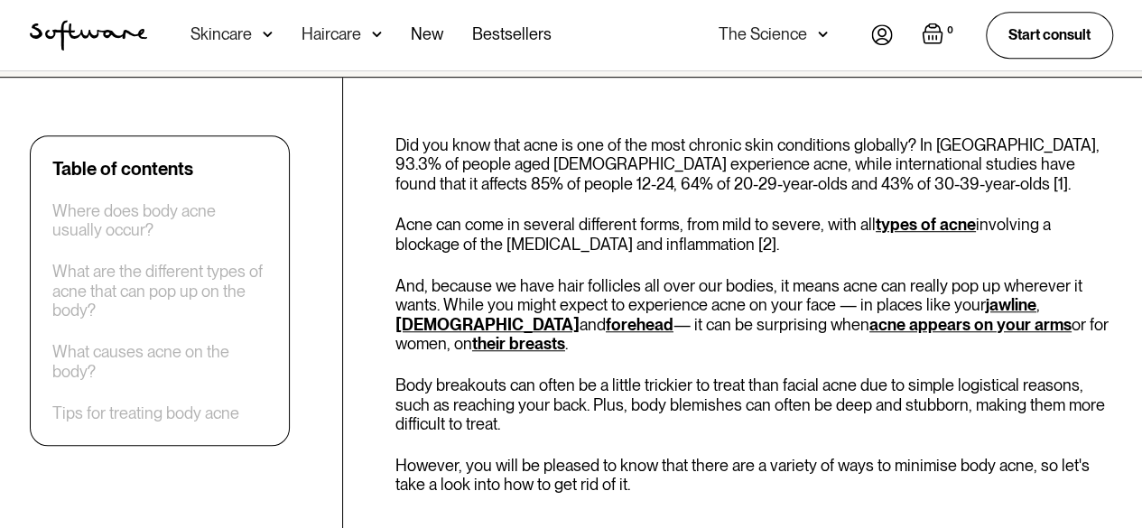
scroll to position [542, 0]
